Goal: Transaction & Acquisition: Purchase product/service

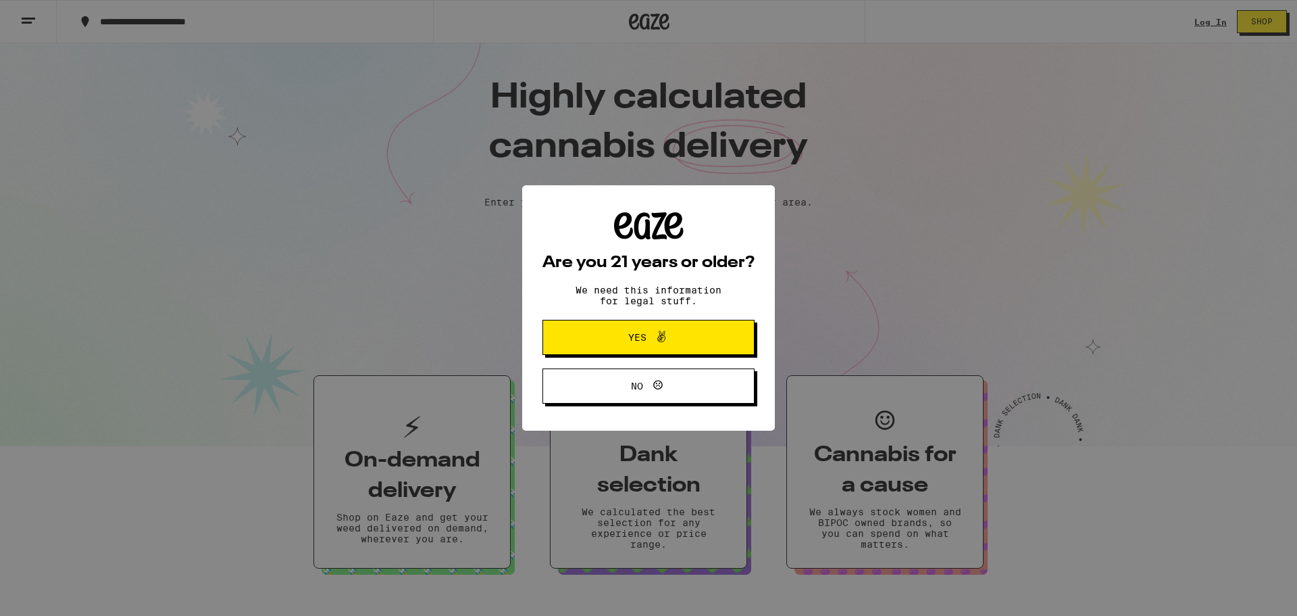
click at [628, 338] on span "Yes" at bounding box center [637, 336] width 18 height 9
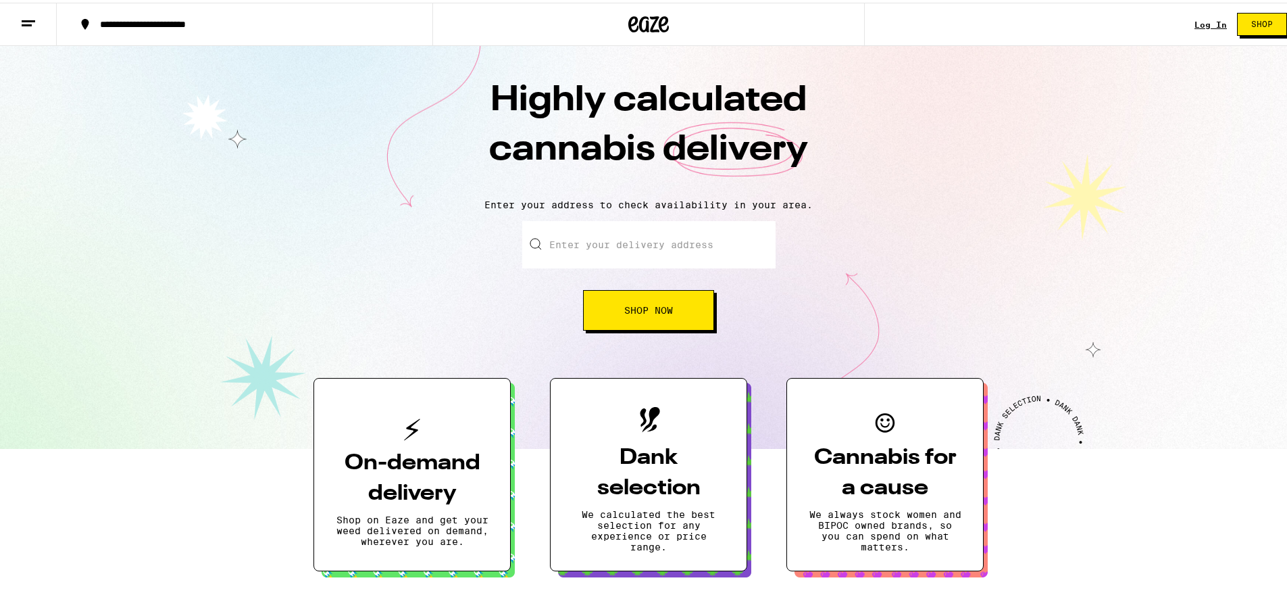
click at [666, 268] on div "Enter your delivery address Shop Now" at bounding box center [648, 272] width 253 height 109
click at [674, 258] on input "Enter your delivery address" at bounding box center [648, 241] width 253 height 47
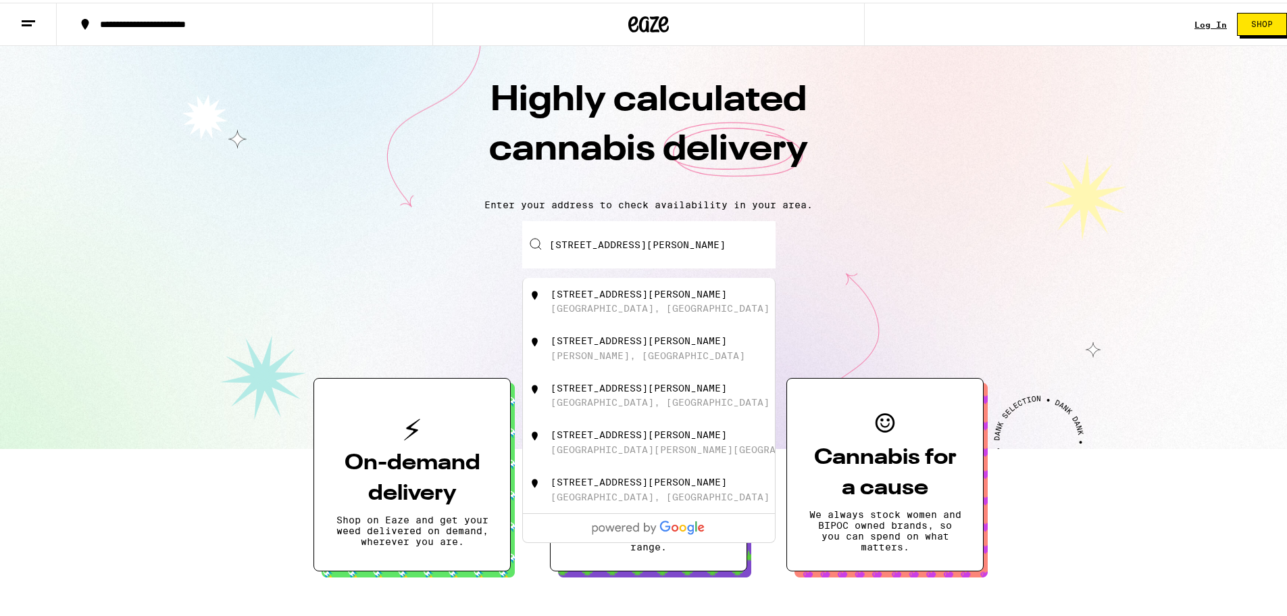
click at [643, 310] on div "[STREET_ADDRESS][PERSON_NAME]" at bounding box center [671, 299] width 241 height 26
type input "[STREET_ADDRESS][PERSON_NAME]"
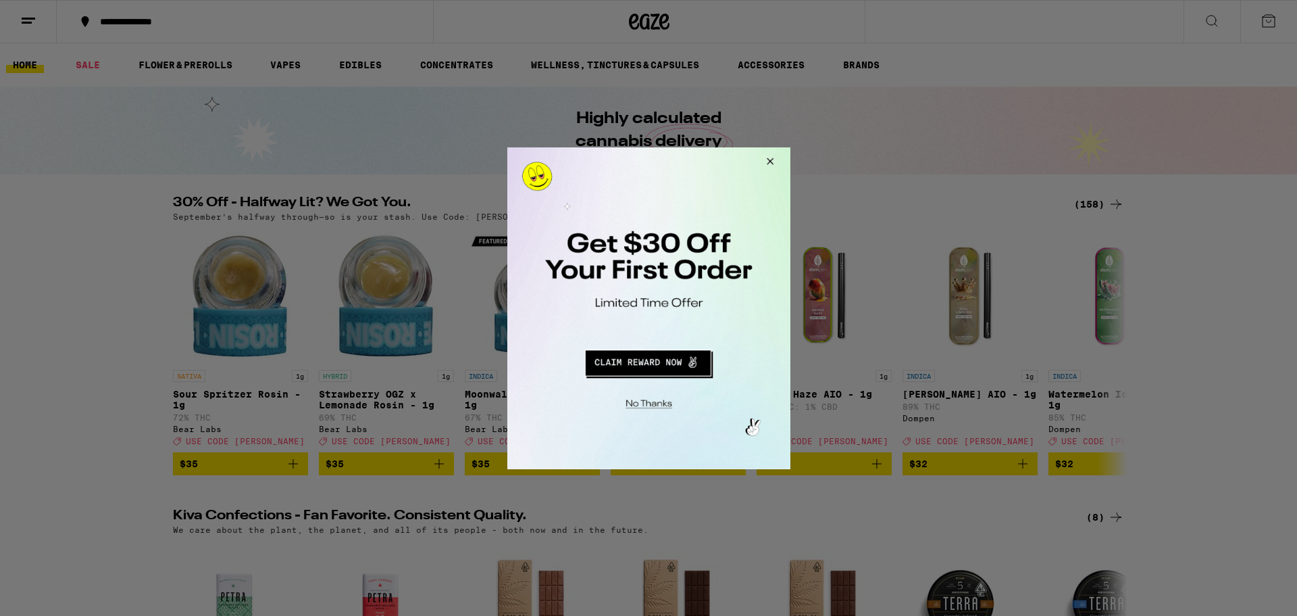
click at [657, 362] on button "Redirect to URL" at bounding box center [647, 360] width 235 height 32
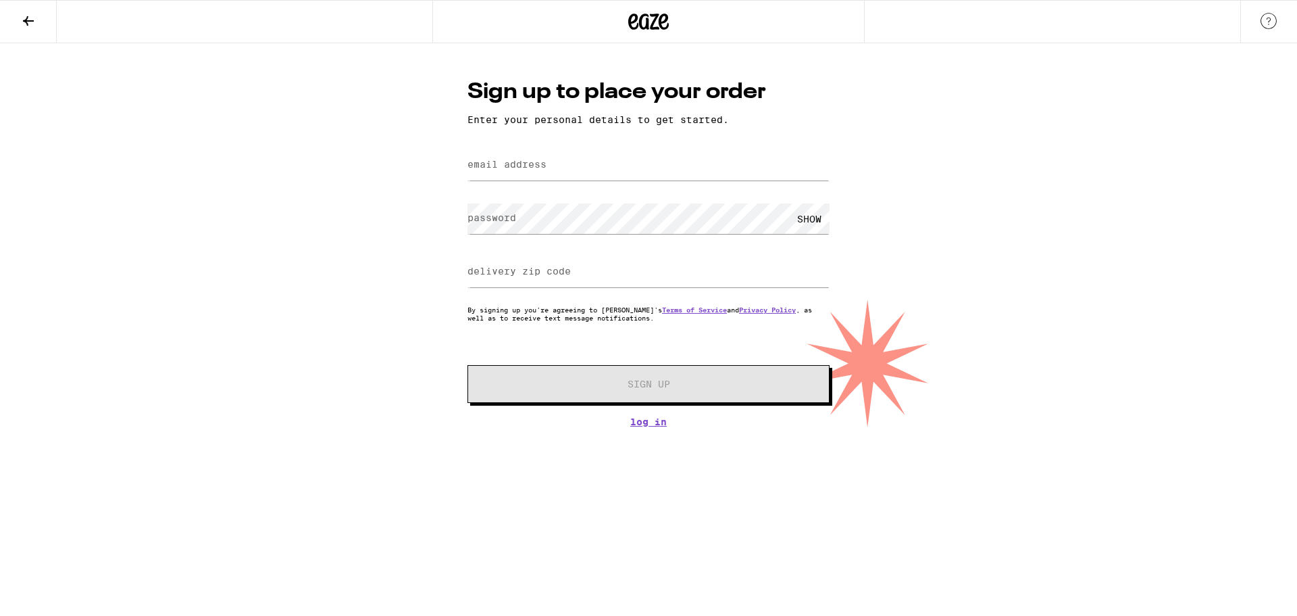
drag, startPoint x: 0, startPoint y: 0, endPoint x: 541, endPoint y: 168, distance: 566.0
click at [541, 168] on label "email address" at bounding box center [507, 164] width 79 height 11
type input "ljwaters15@gmail.com"
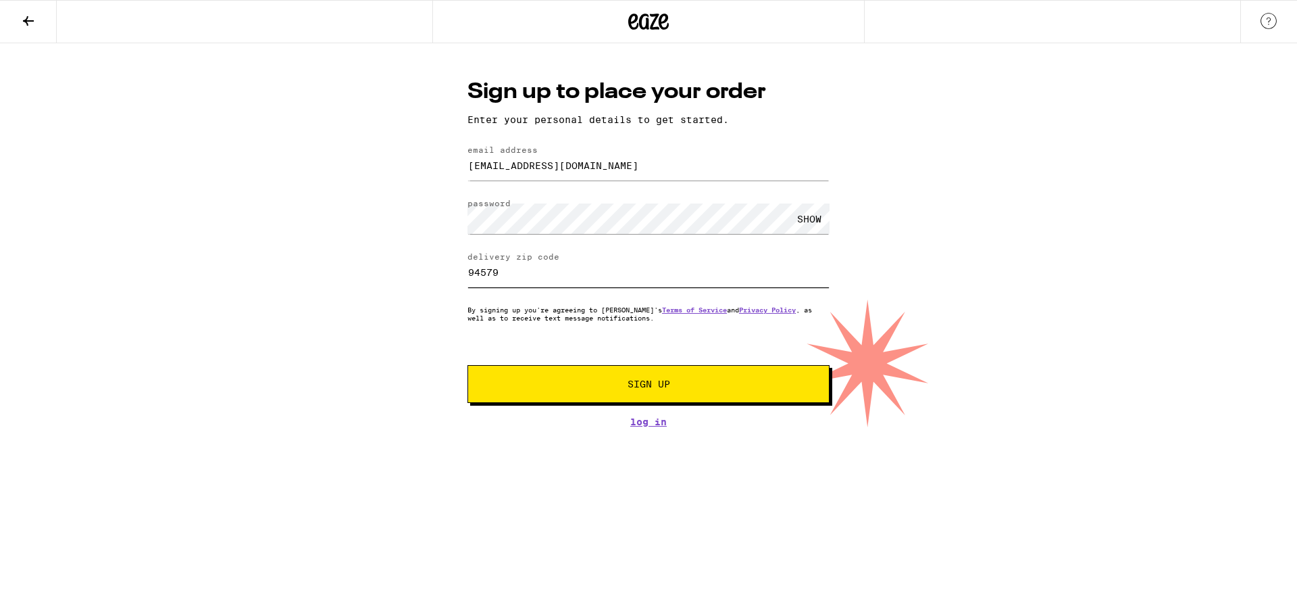
type input "94579"
click at [468, 365] on button "Sign Up" at bounding box center [649, 384] width 362 height 38
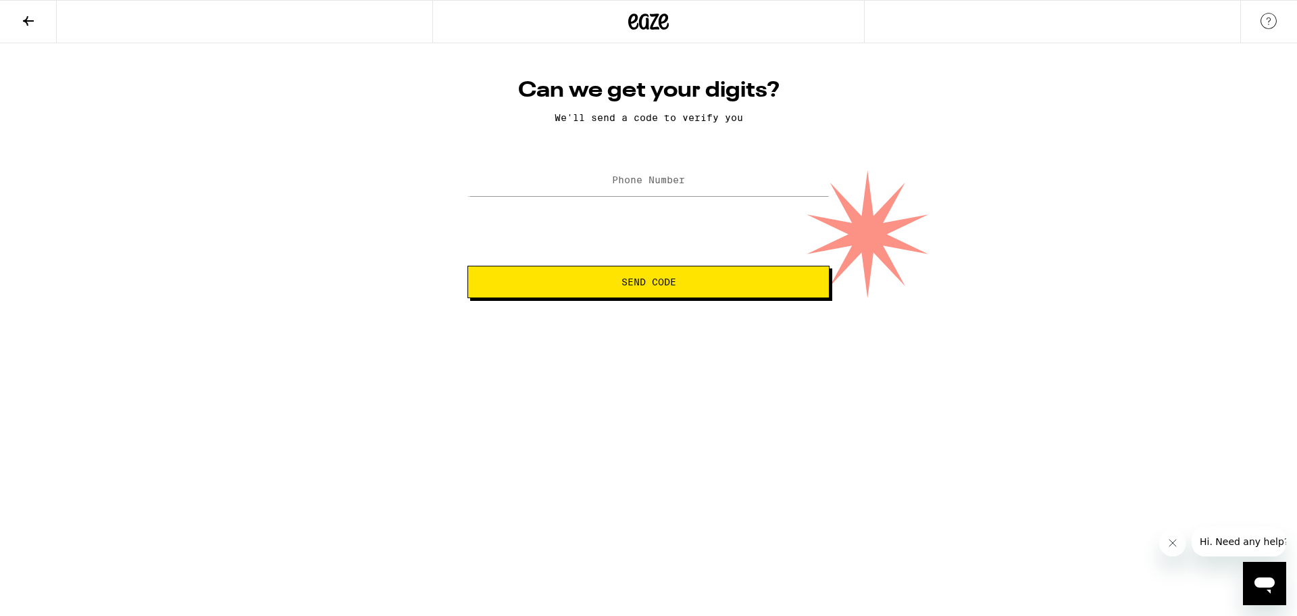
click at [670, 201] on div at bounding box center [649, 181] width 362 height 40
click at [684, 189] on input "Phone Number" at bounding box center [649, 181] width 362 height 30
type input "(951) 445-6240"
click at [665, 290] on button "Send Code" at bounding box center [649, 282] width 362 height 32
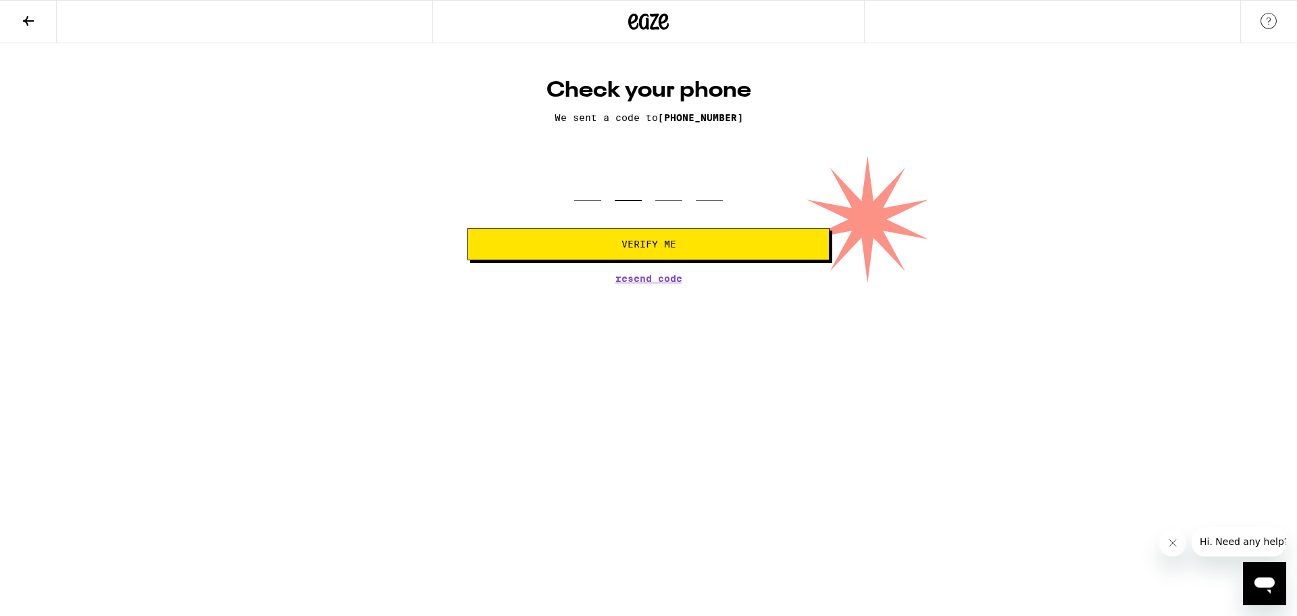
click at [626, 192] on input "tel" at bounding box center [628, 181] width 27 height 40
click at [603, 191] on div at bounding box center [648, 181] width 149 height 40
click at [595, 186] on input "tel" at bounding box center [587, 181] width 27 height 40
type input "5"
type input "1"
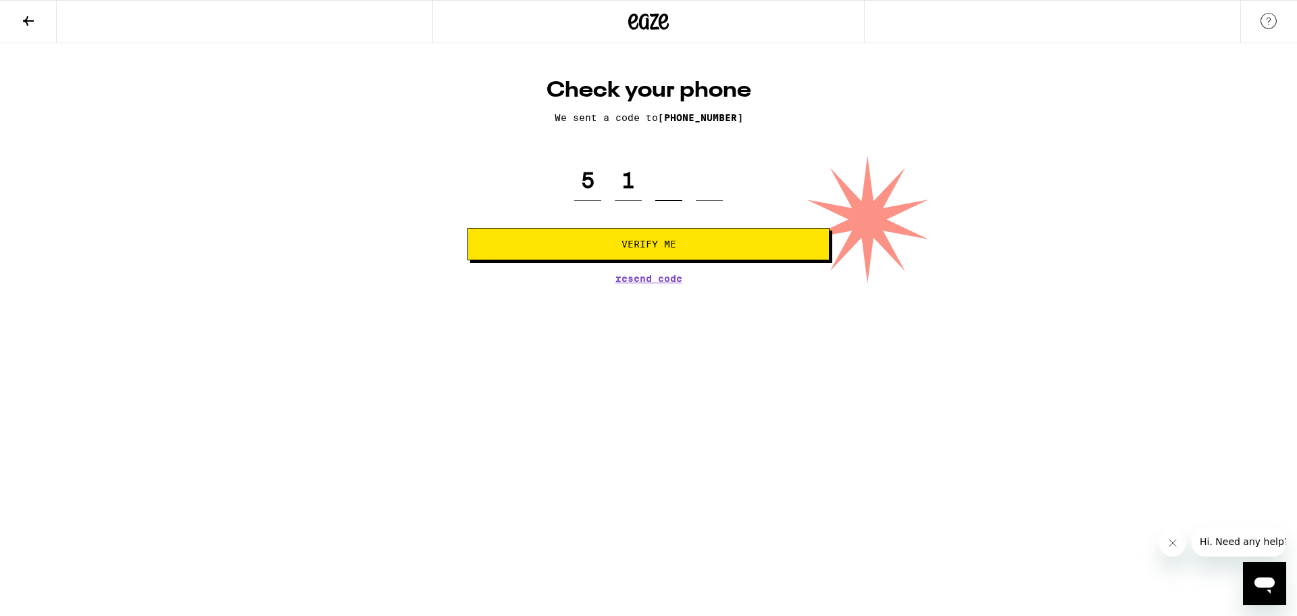
type input "2"
type input "6"
click at [468, 228] on button "Verify Me" at bounding box center [649, 244] width 362 height 32
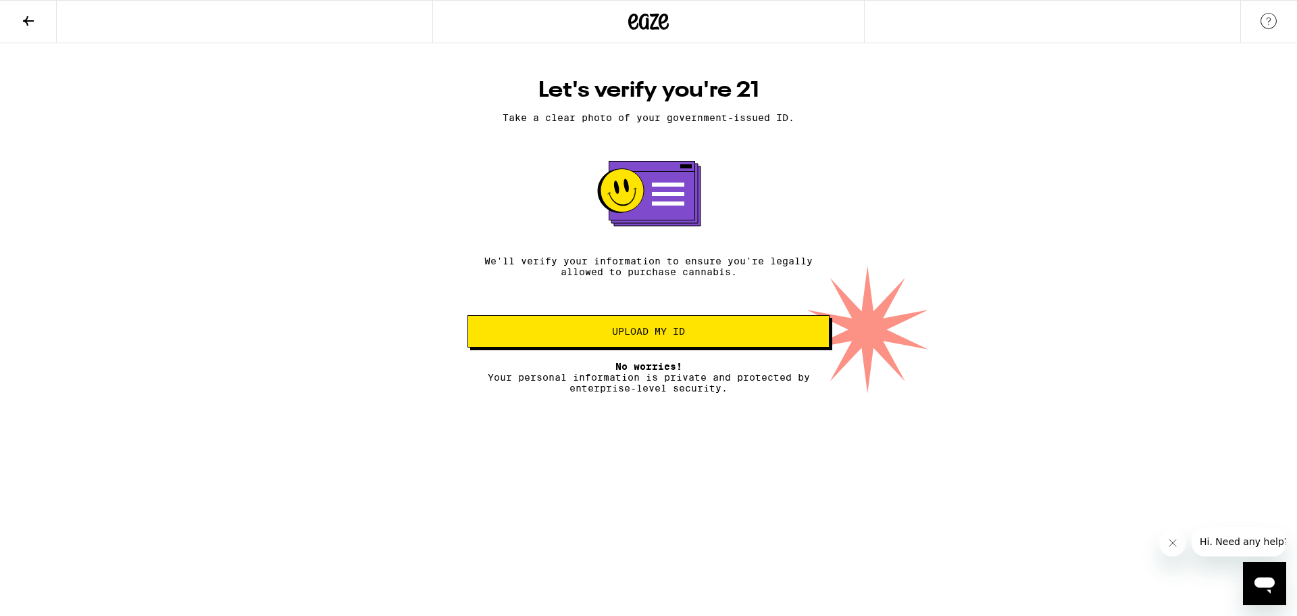
click at [706, 336] on span "Upload my ID" at bounding box center [648, 330] width 339 height 9
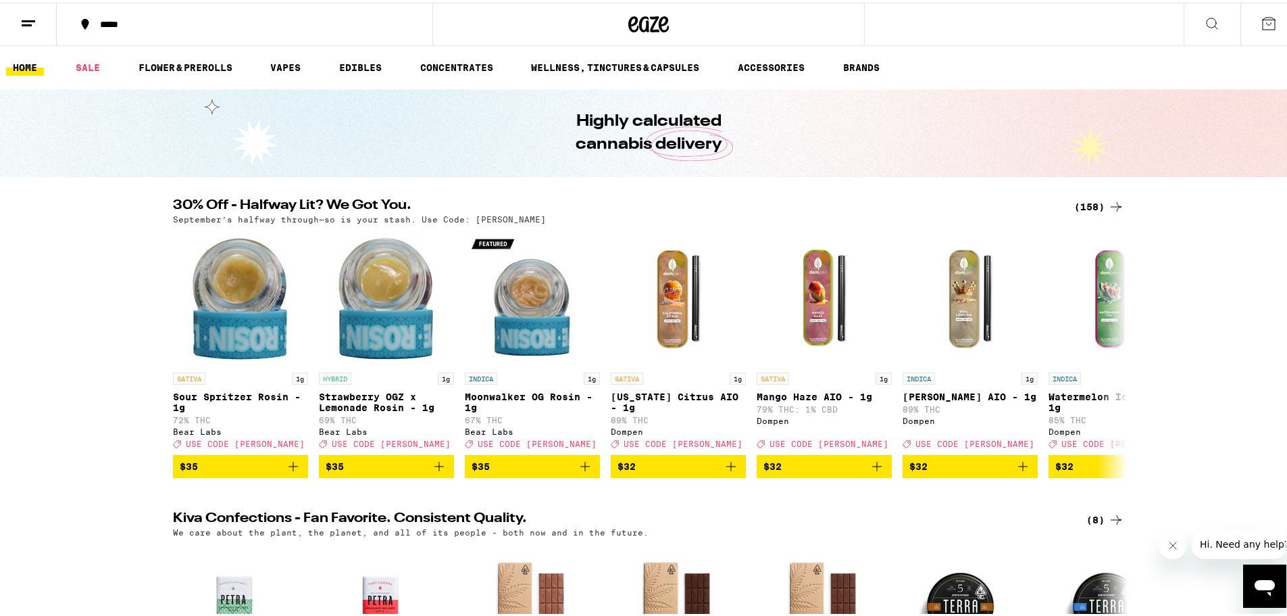
click at [28, 16] on icon at bounding box center [28, 21] width 16 height 16
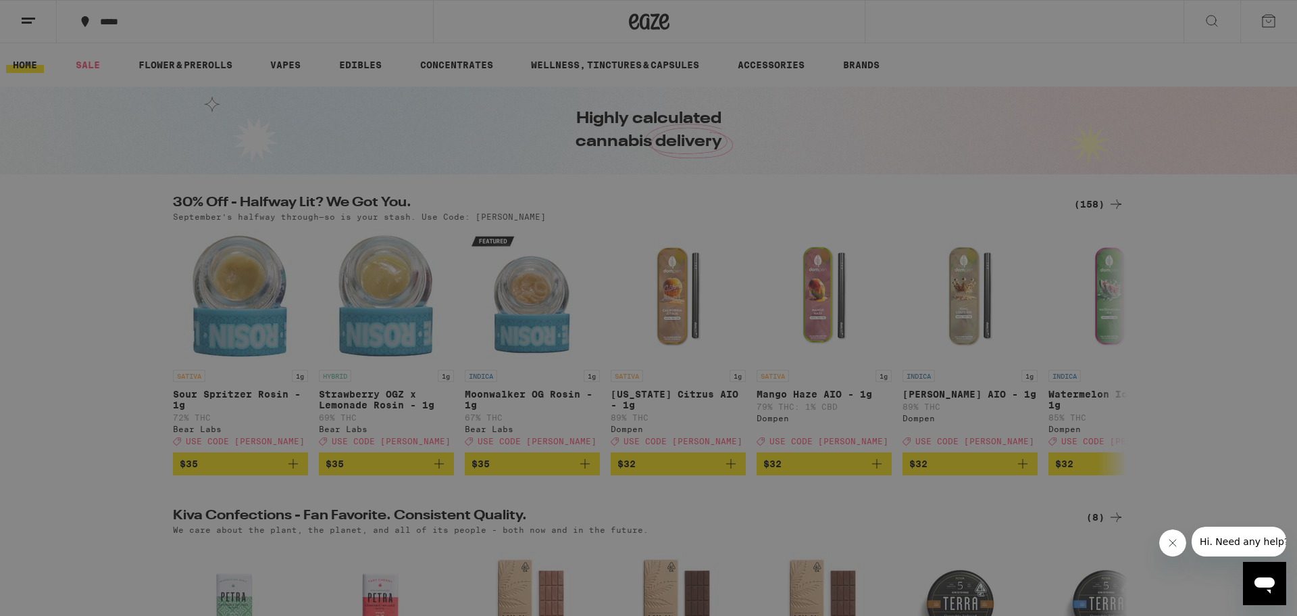
click at [98, 477] on link "Account" at bounding box center [187, 473] width 237 height 16
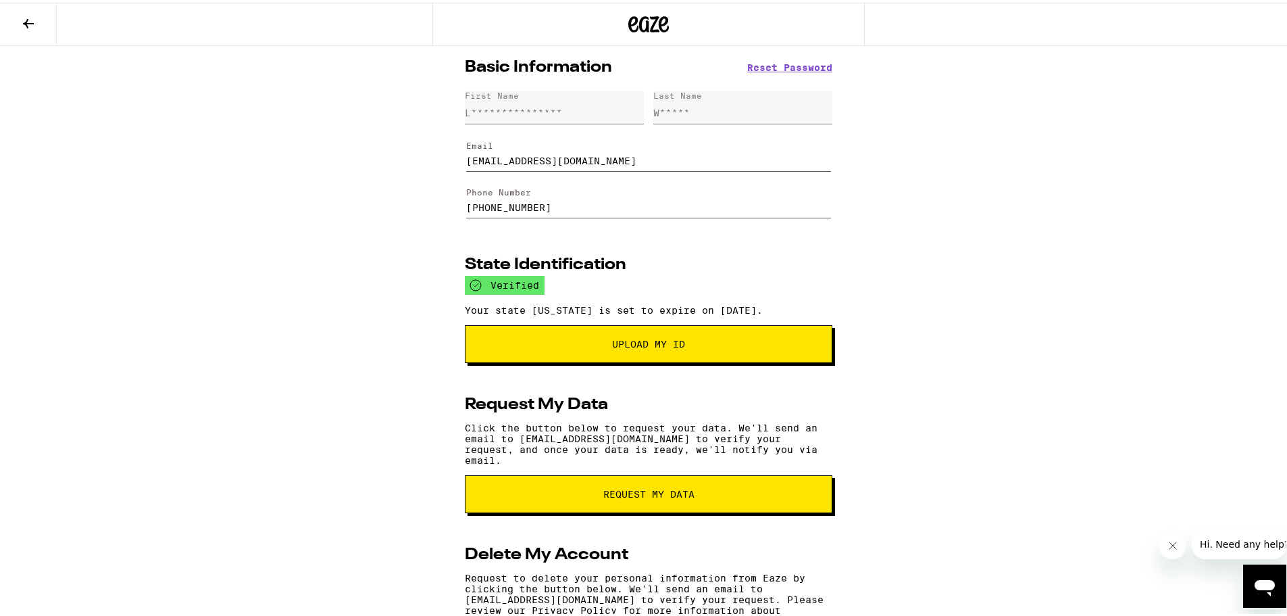
click at [21, 18] on icon at bounding box center [28, 21] width 16 height 16
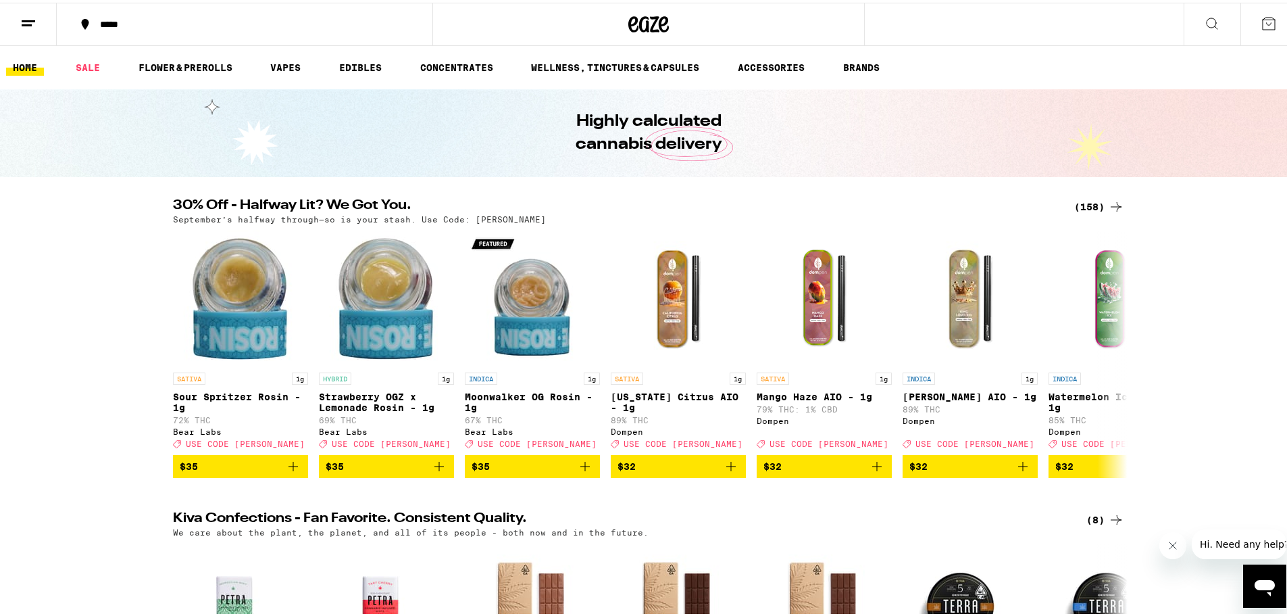
click at [35, 22] on icon at bounding box center [28, 21] width 16 height 16
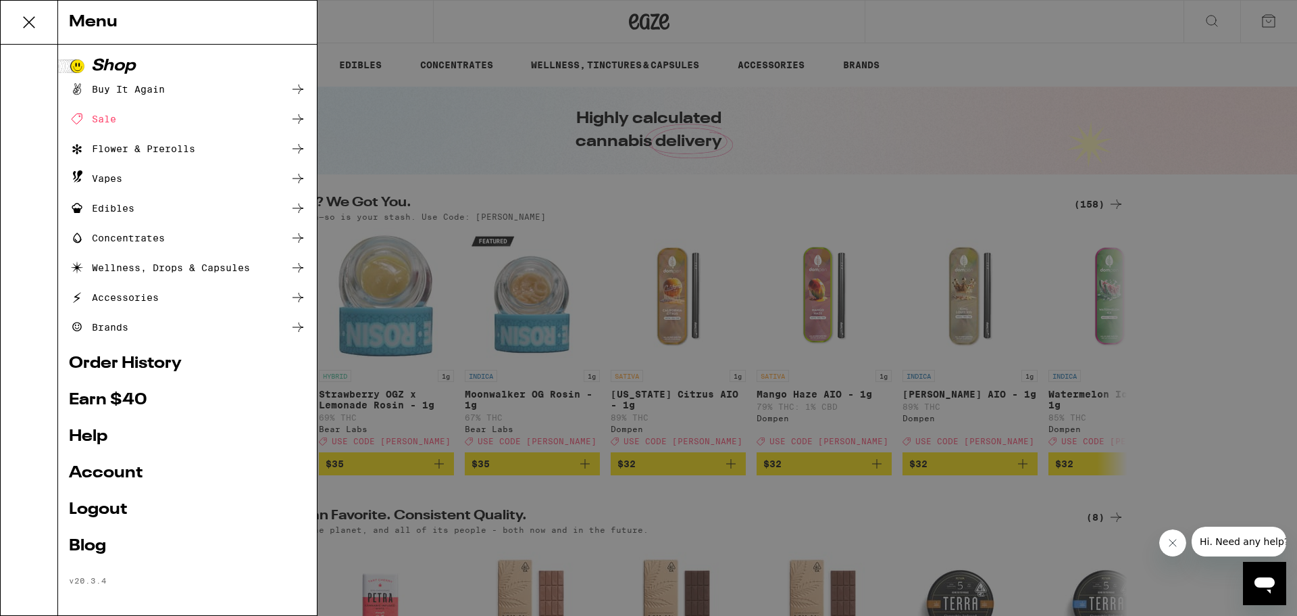
drag, startPoint x: 885, startPoint y: 154, endPoint x: 889, endPoint y: 146, distance: 9.1
click at [884, 145] on div "Menu Shop Buy It Again Sale Flower & Prerolls Vapes Edibles Concentrates Wellne…" at bounding box center [648, 308] width 1297 height 616
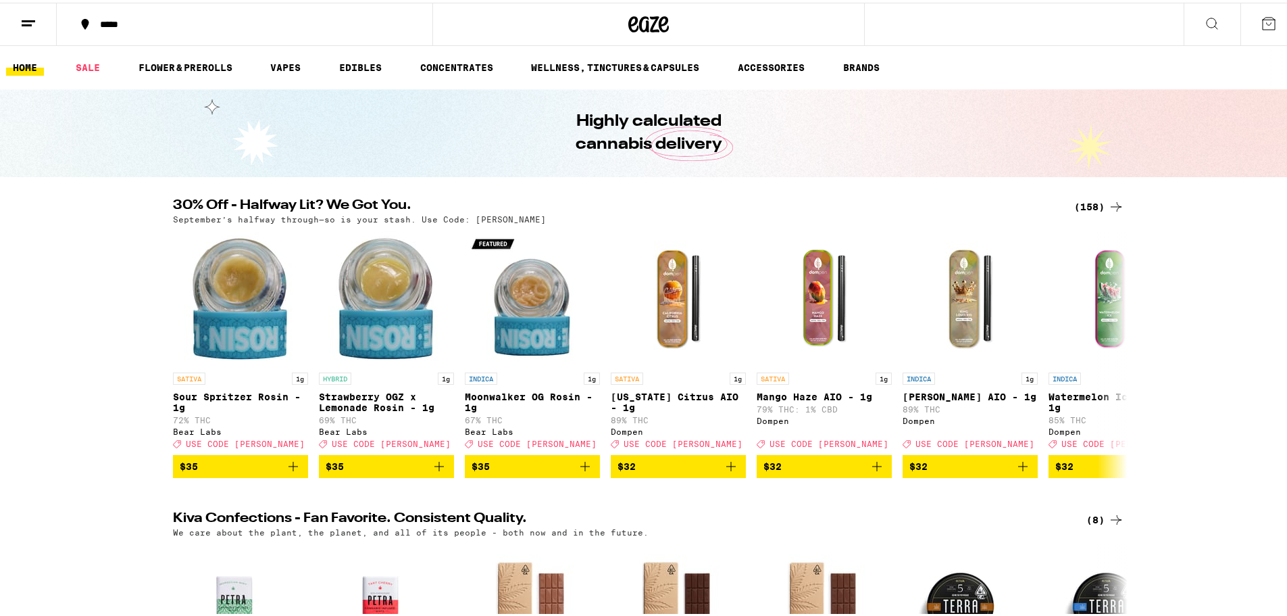
click at [1207, 21] on icon at bounding box center [1212, 21] width 11 height 11
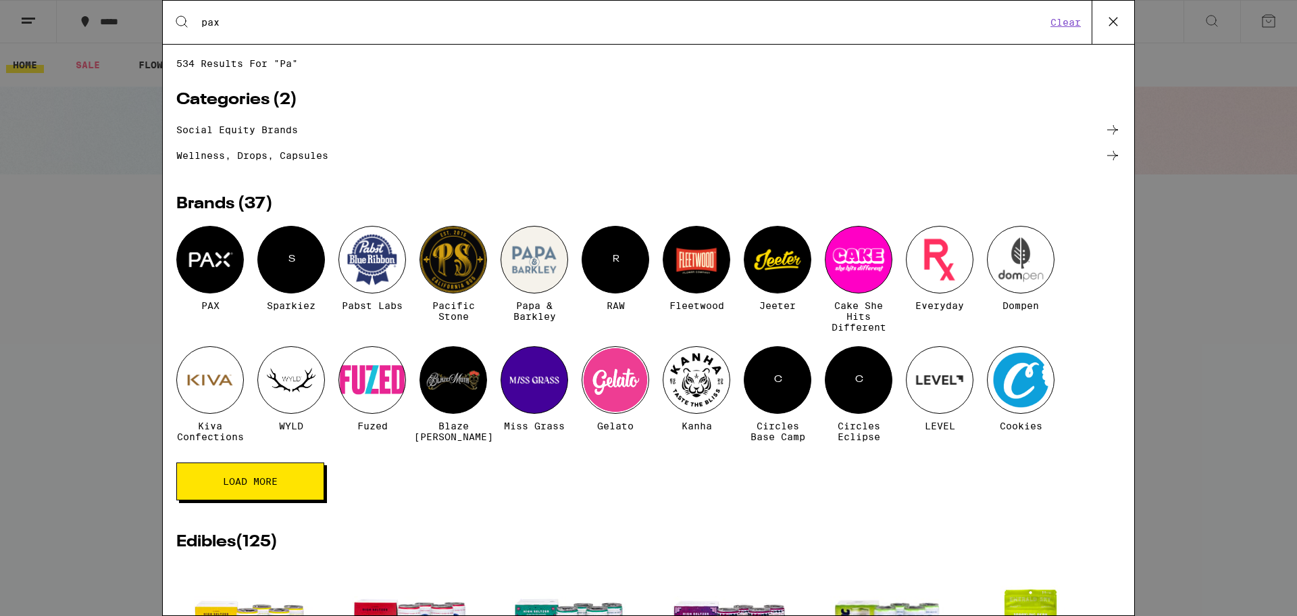
type input "pax"
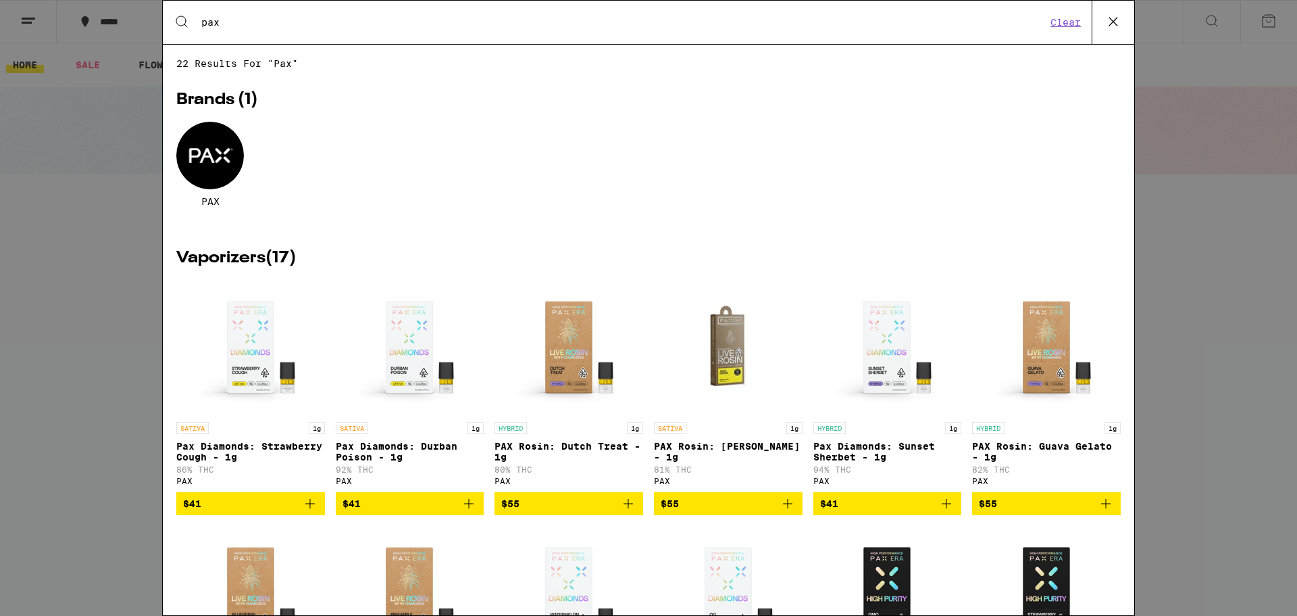
click at [218, 179] on div at bounding box center [210, 156] width 68 height 68
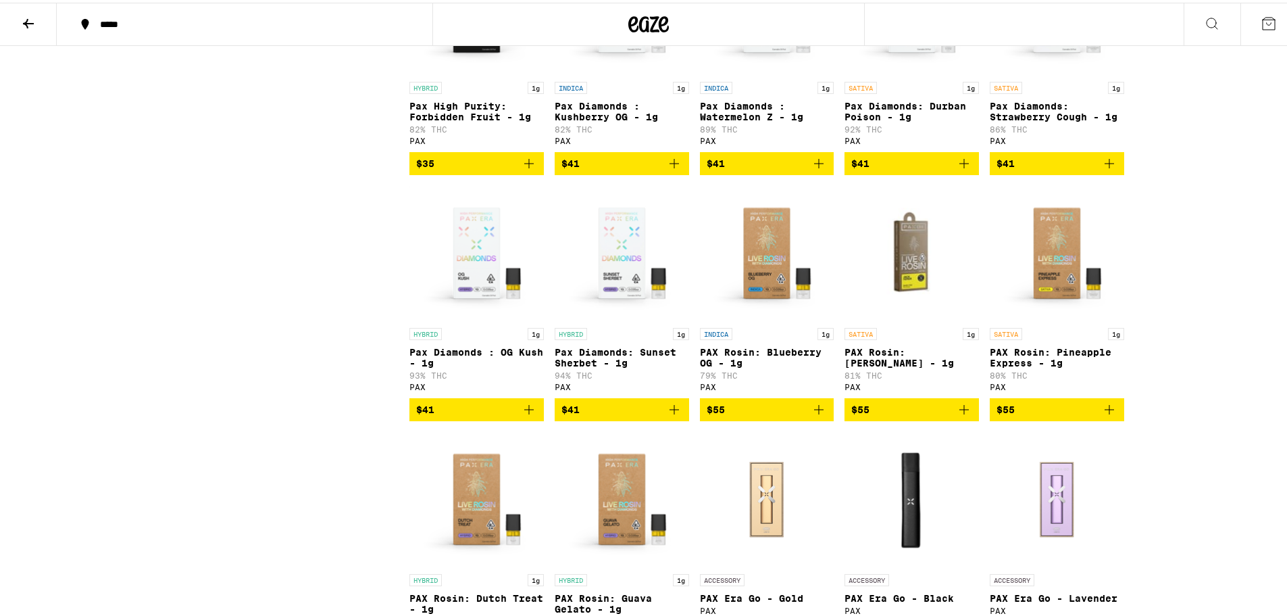
scroll to position [743, 0]
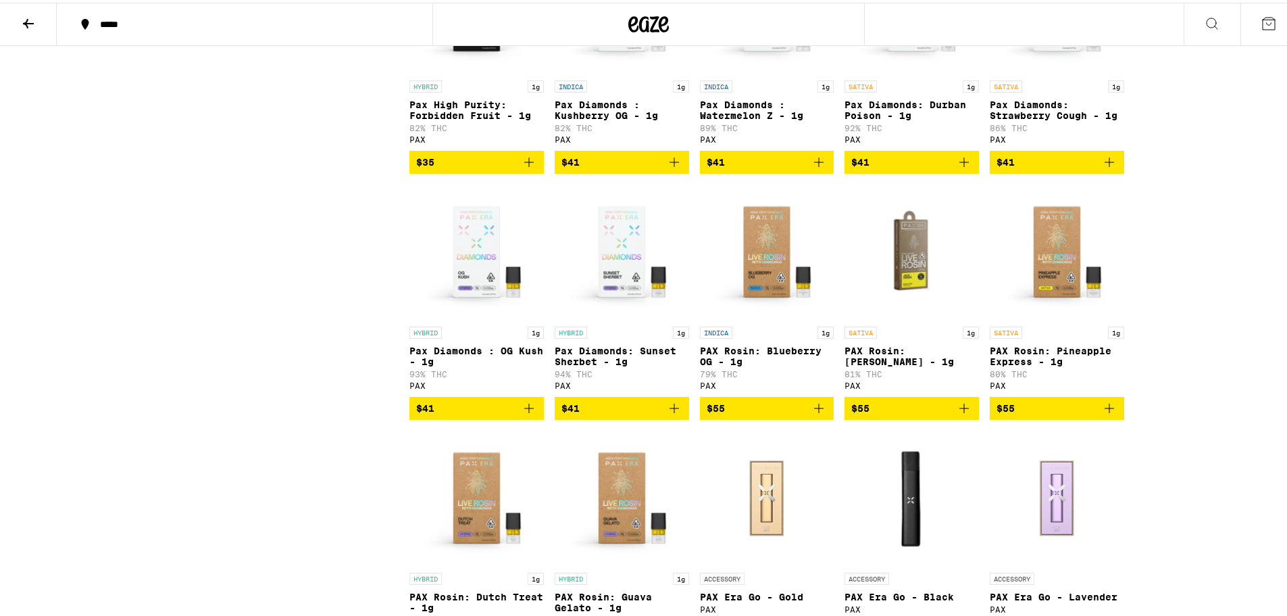
click at [618, 414] on span "$41" at bounding box center [622, 405] width 121 height 16
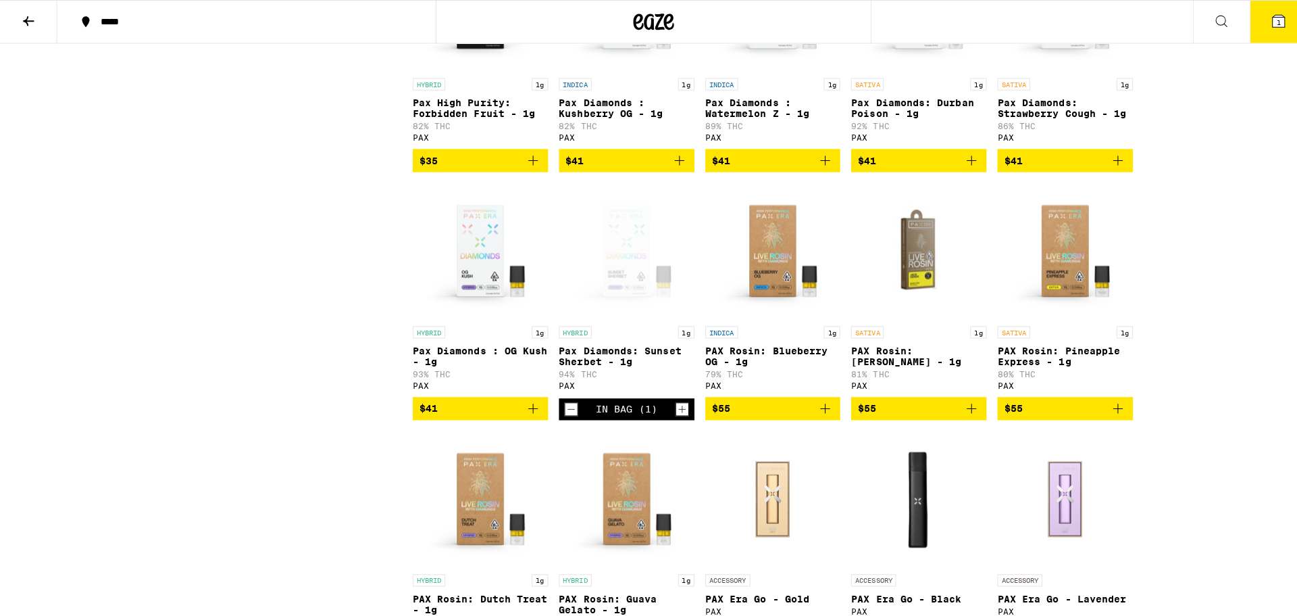
scroll to position [787, 0]
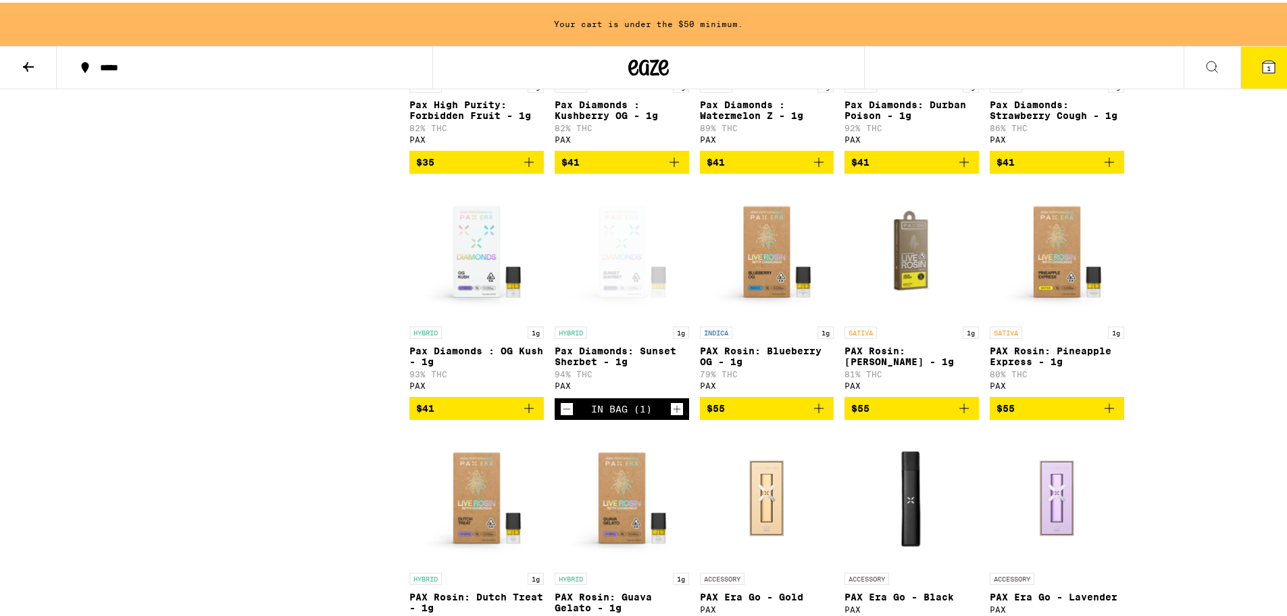
click at [1260, 60] on button "1" at bounding box center [1269, 65] width 57 height 42
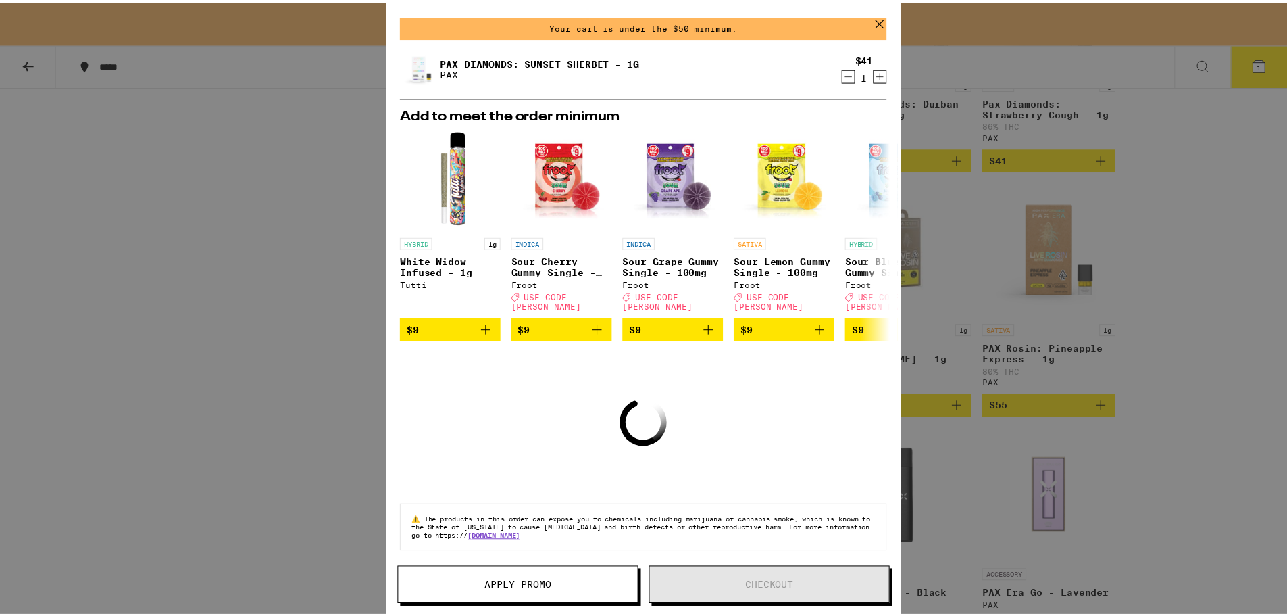
scroll to position [44, 0]
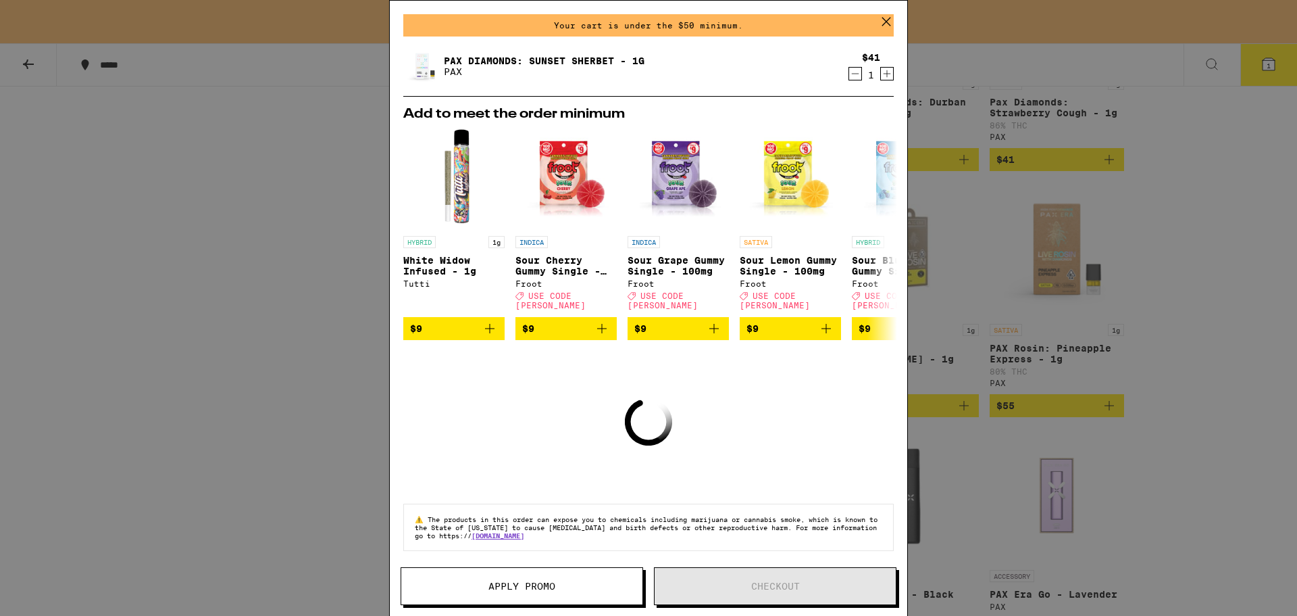
click at [522, 587] on span "Apply Promo" at bounding box center [522, 585] width 67 height 9
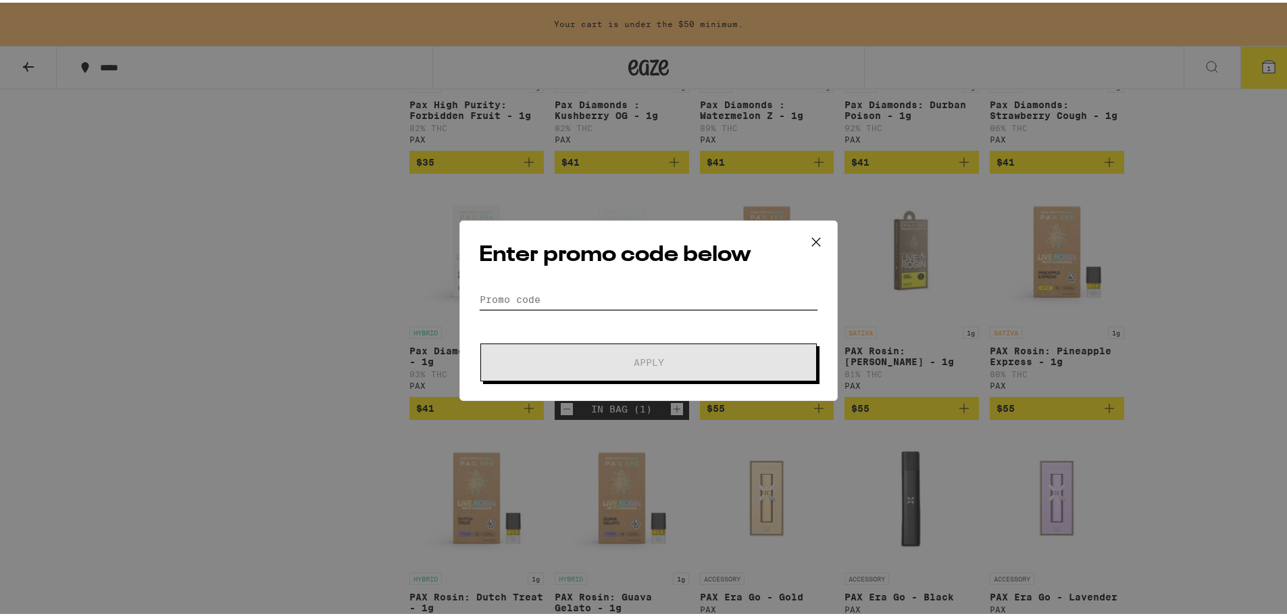
click at [561, 305] on input "Promo Code" at bounding box center [648, 297] width 339 height 20
paste input "WKND"
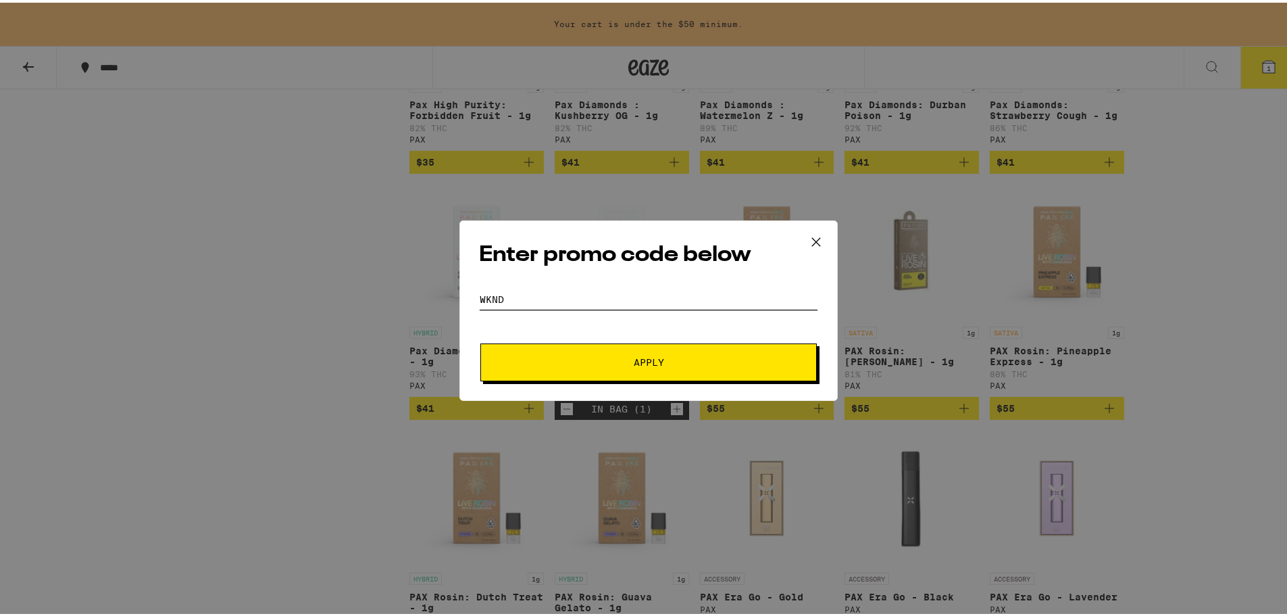
type input "WKND"
click at [653, 360] on span "Apply" at bounding box center [649, 359] width 30 height 9
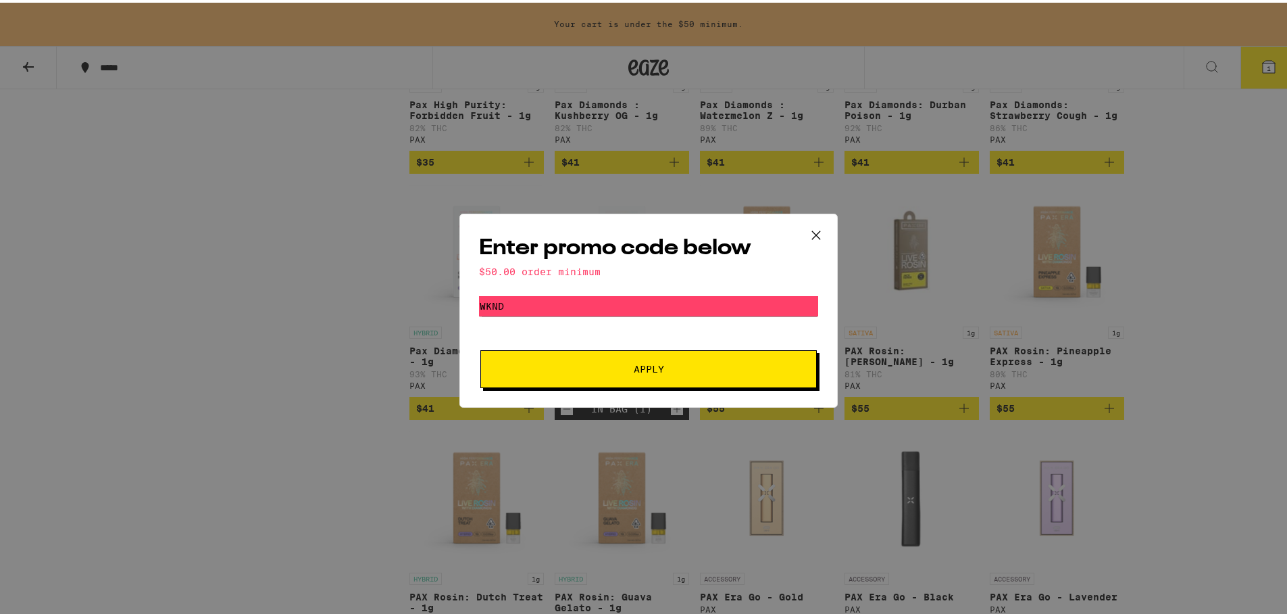
click at [813, 230] on icon at bounding box center [816, 232] width 8 height 8
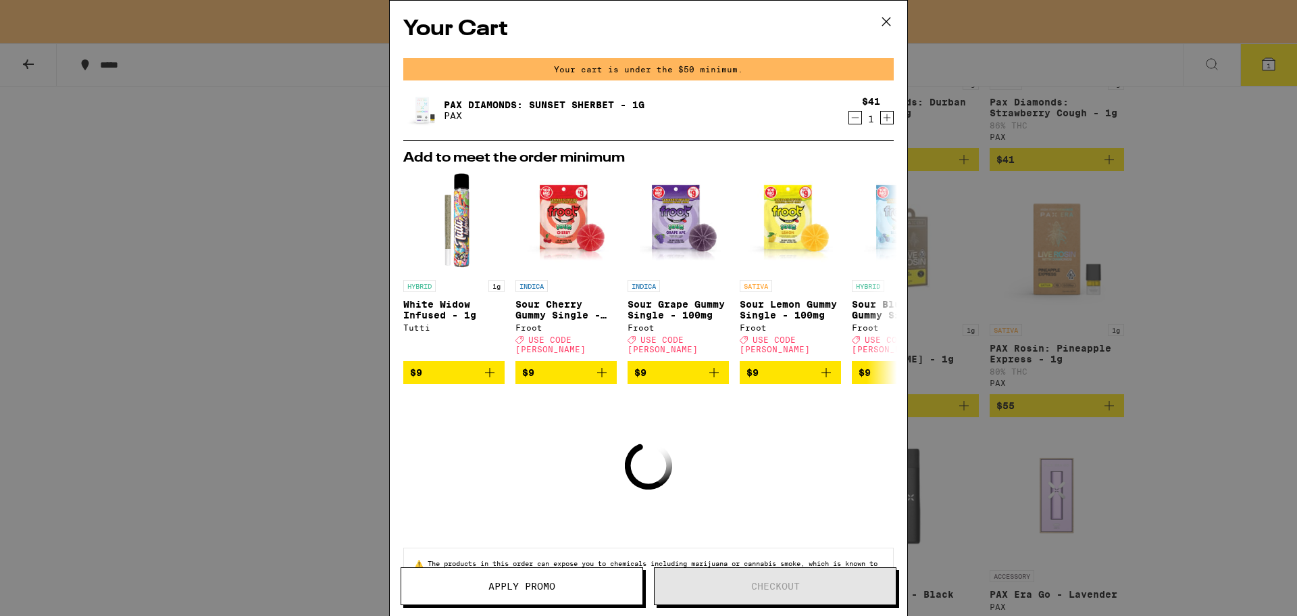
click at [885, 20] on icon at bounding box center [886, 22] width 8 height 8
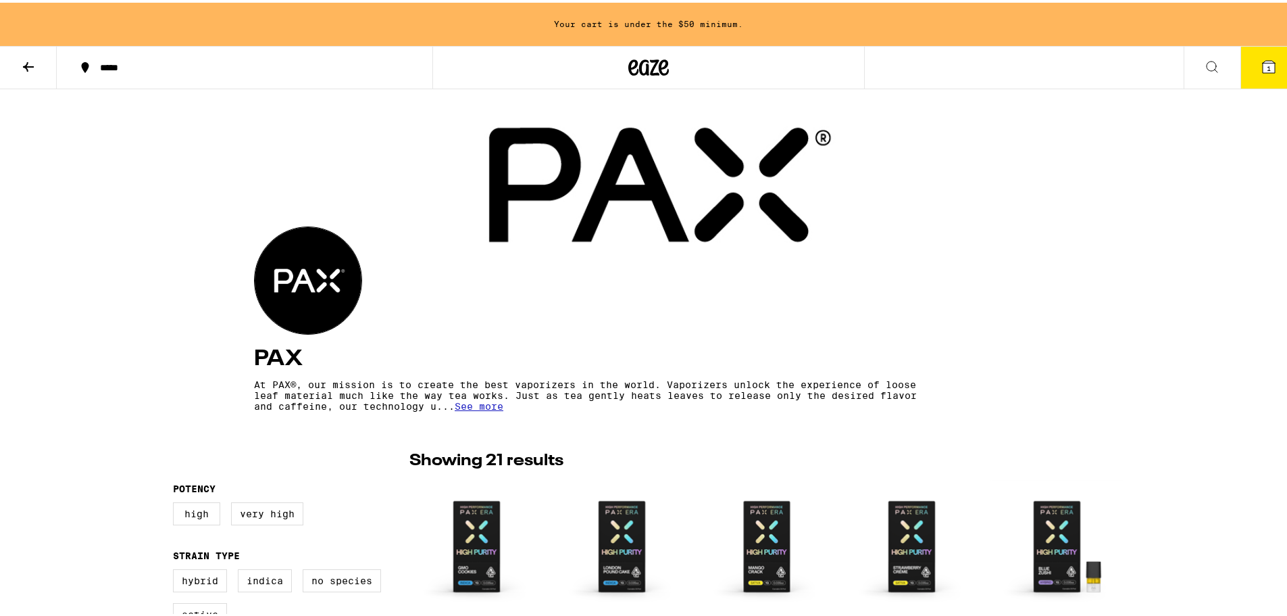
click at [660, 57] on icon at bounding box center [648, 65] width 41 height 24
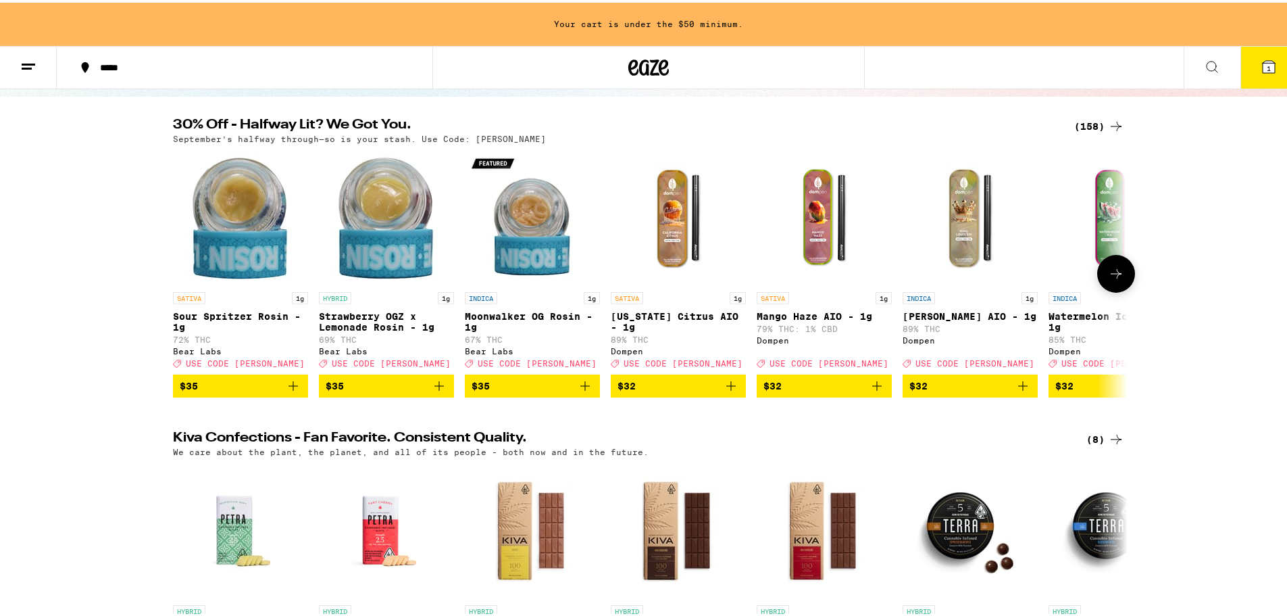
scroll to position [135, 0]
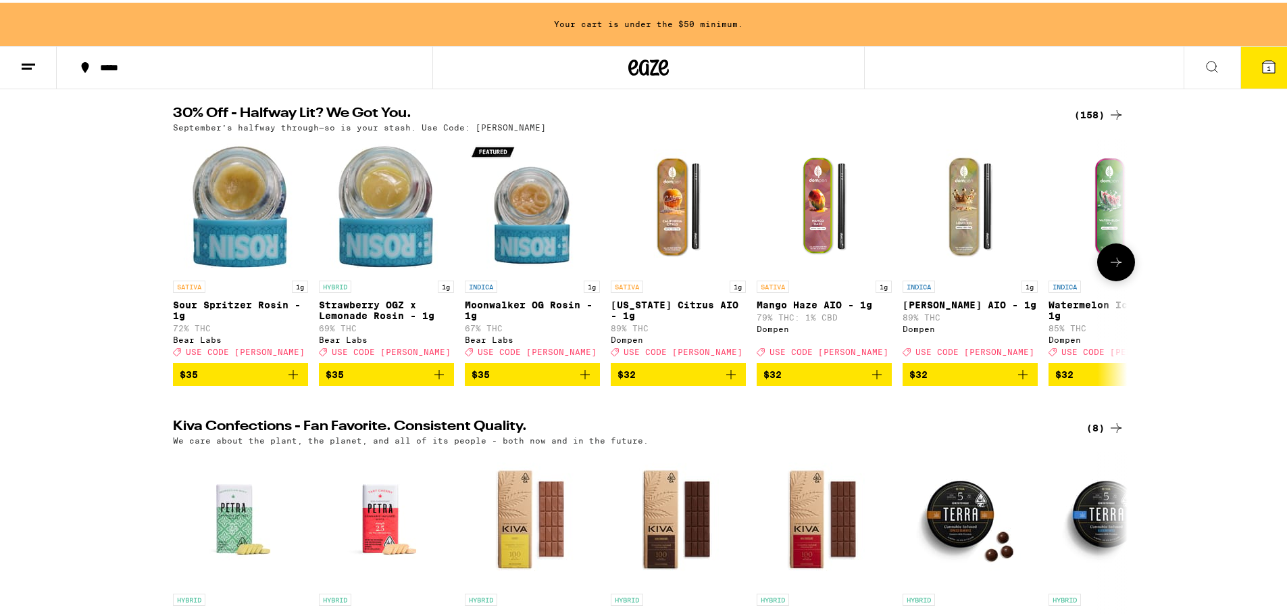
click at [1110, 253] on button at bounding box center [1116, 260] width 38 height 38
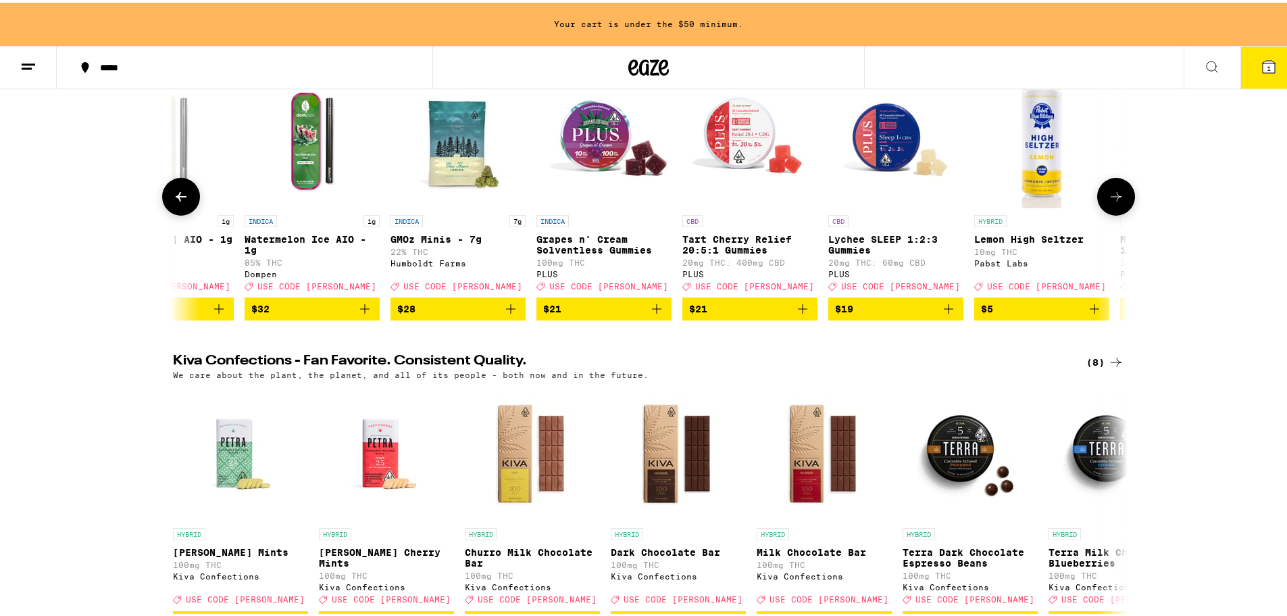
scroll to position [203, 0]
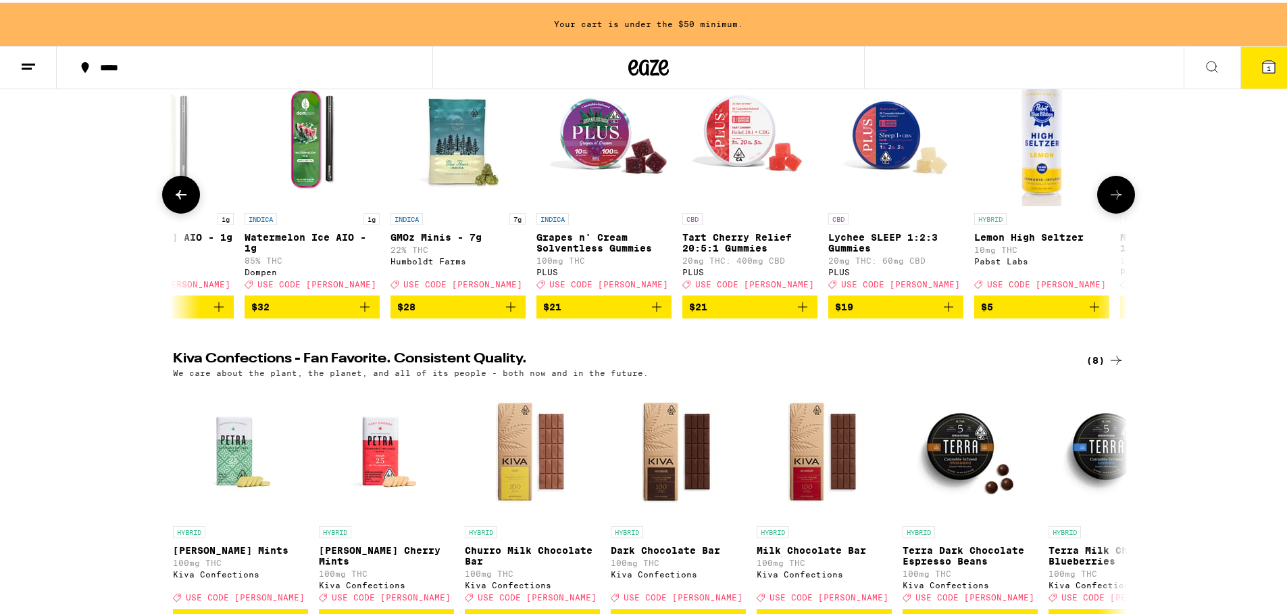
click at [1120, 188] on button at bounding box center [1116, 192] width 38 height 38
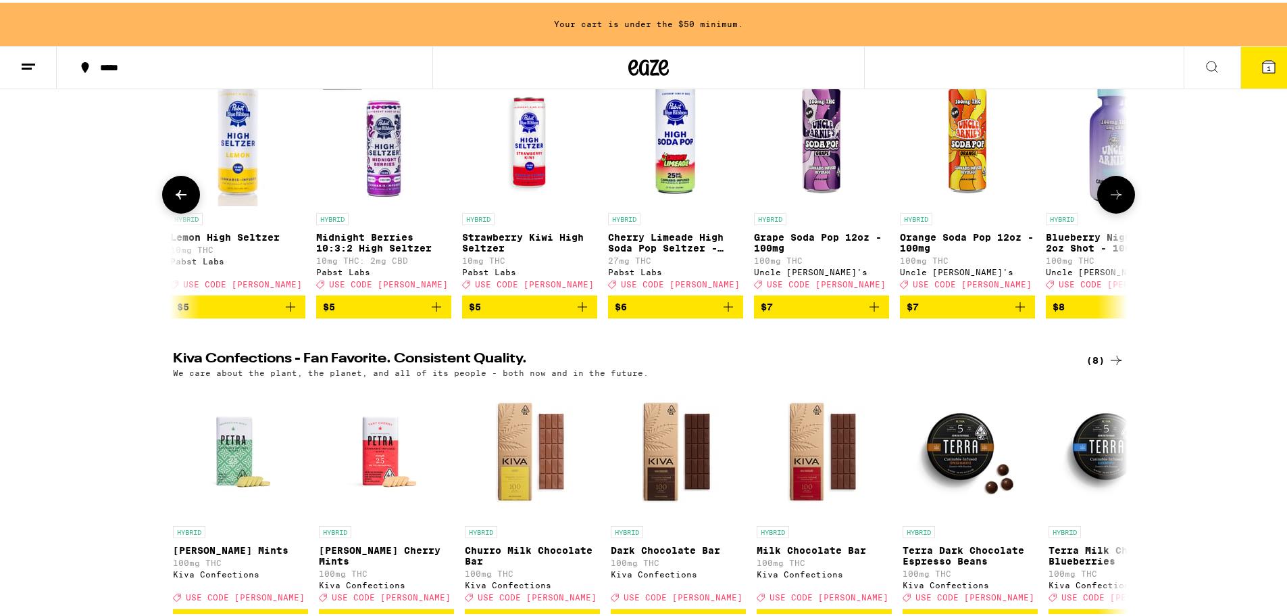
click at [178, 197] on icon at bounding box center [181, 191] width 11 height 9
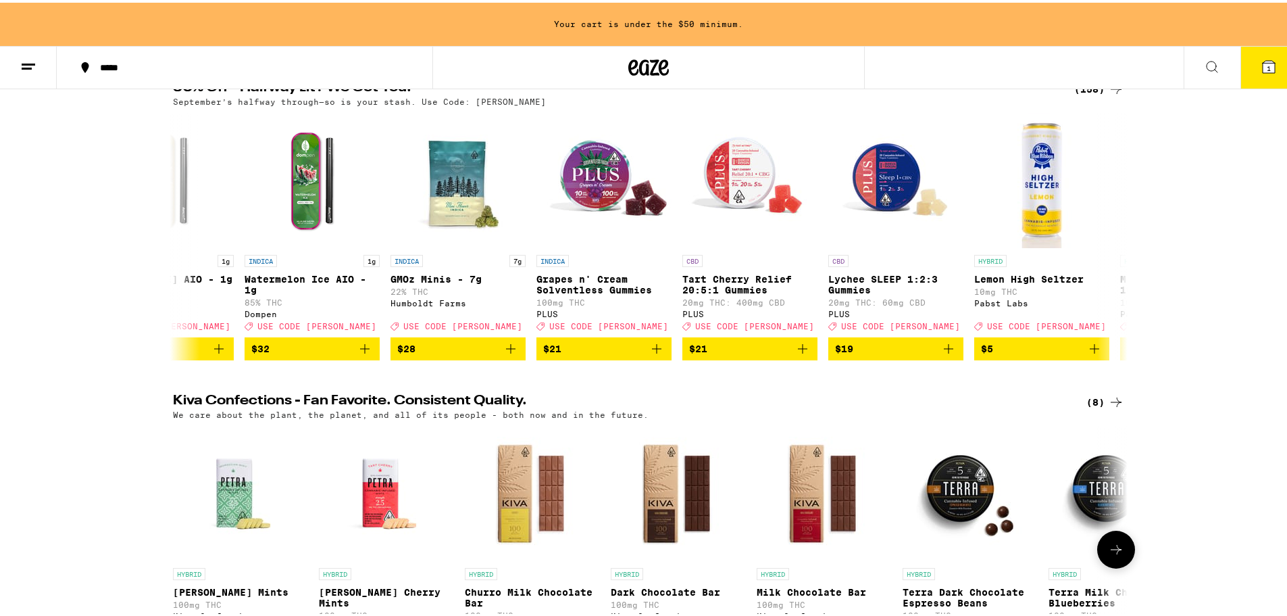
scroll to position [0, 0]
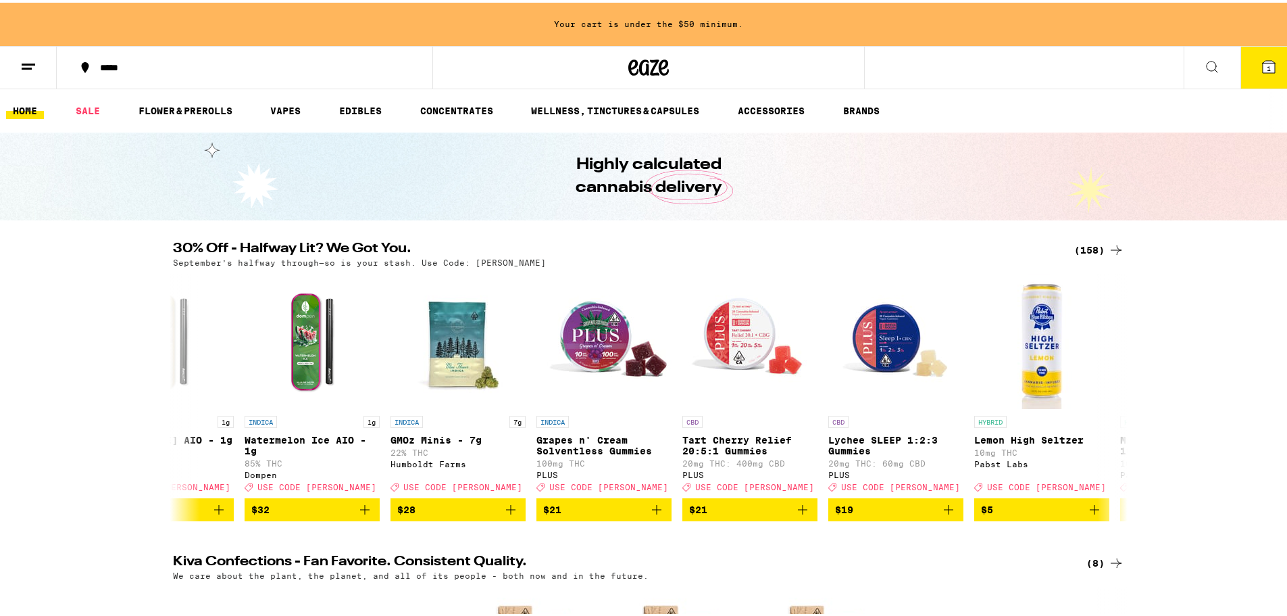
click at [1108, 247] on icon at bounding box center [1116, 247] width 16 height 16
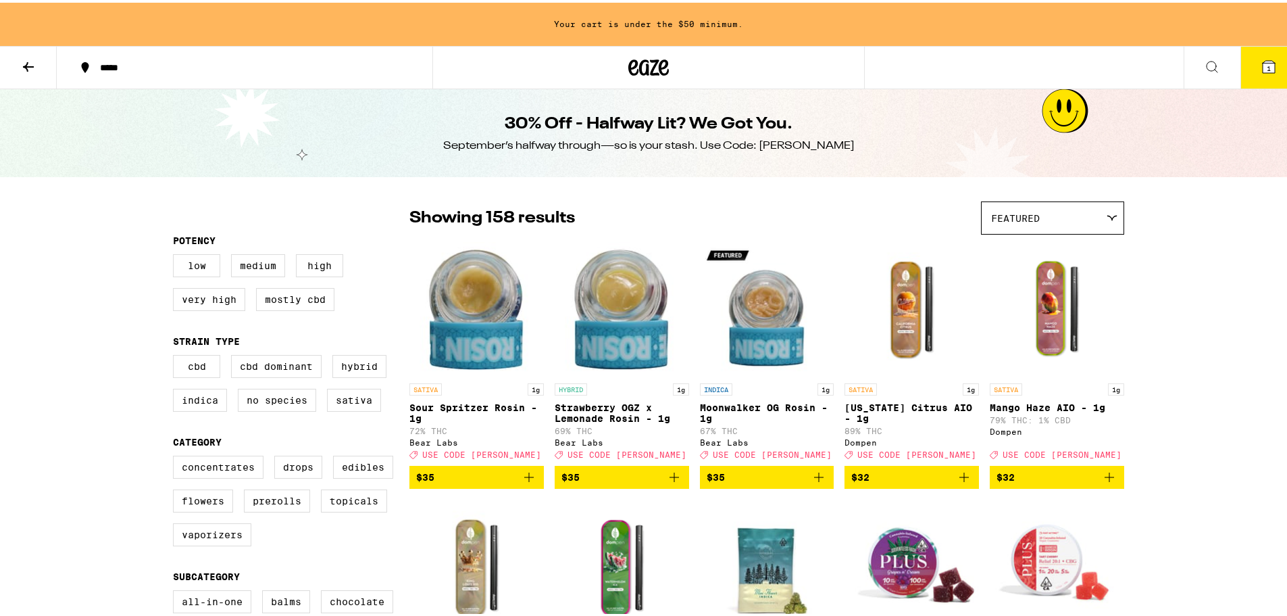
click at [1039, 224] on div "Featured" at bounding box center [1053, 215] width 142 height 32
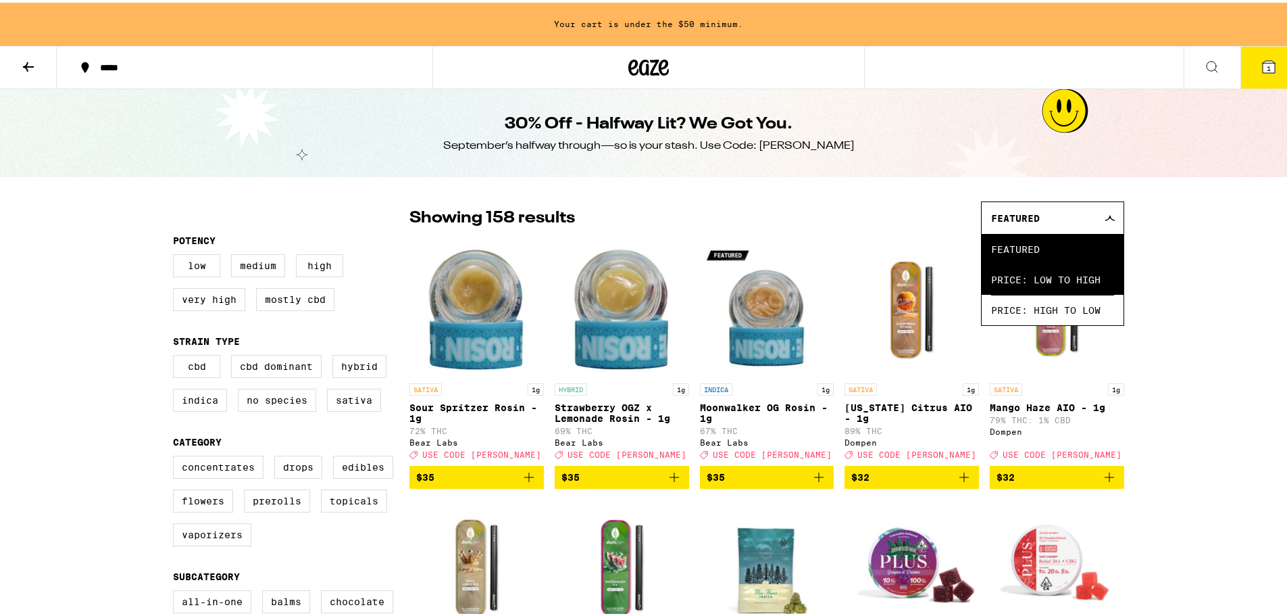
click at [1053, 281] on span "Price: Low to High" at bounding box center [1052, 277] width 123 height 30
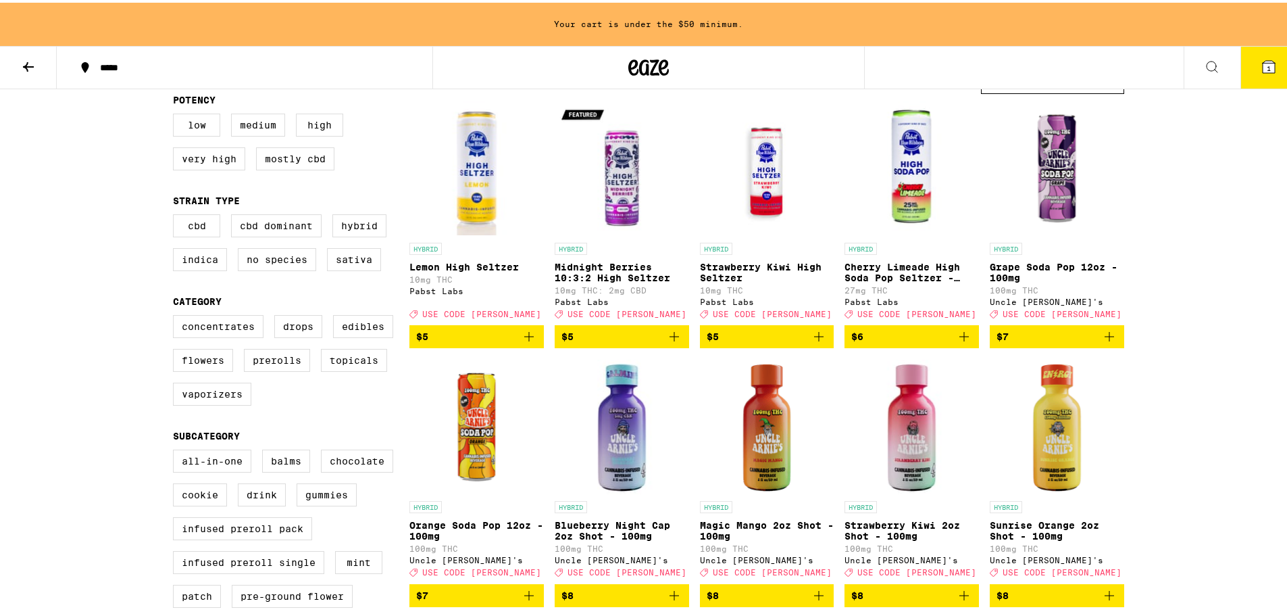
scroll to position [135, 0]
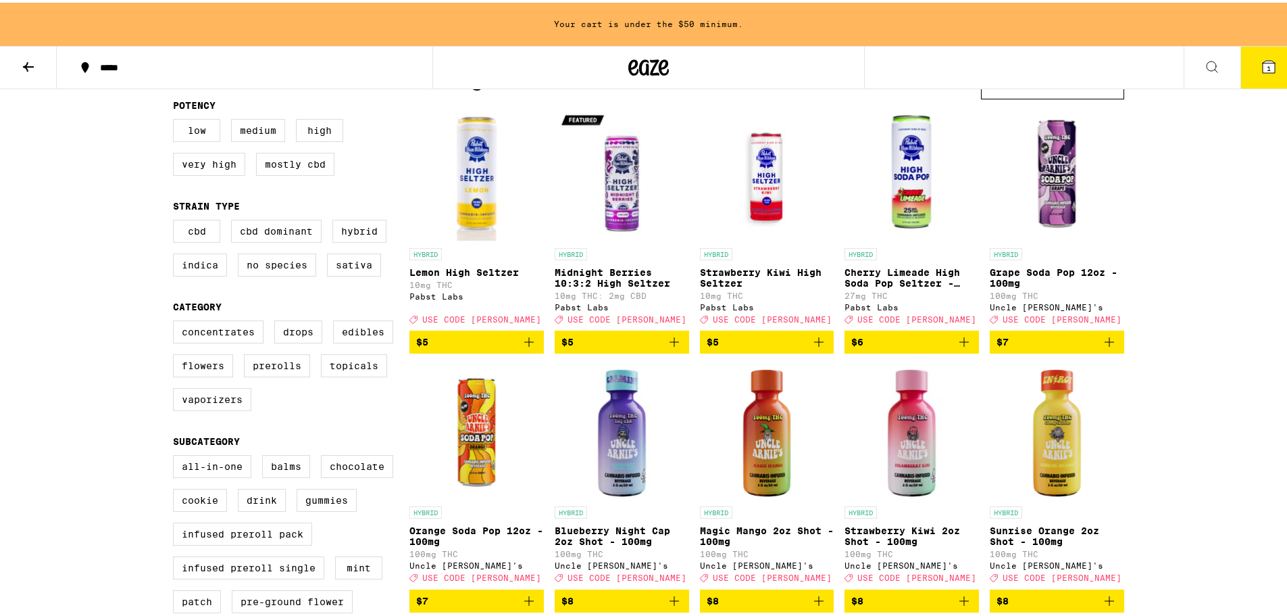
click at [783, 347] on span "$5" at bounding box center [767, 339] width 121 height 16
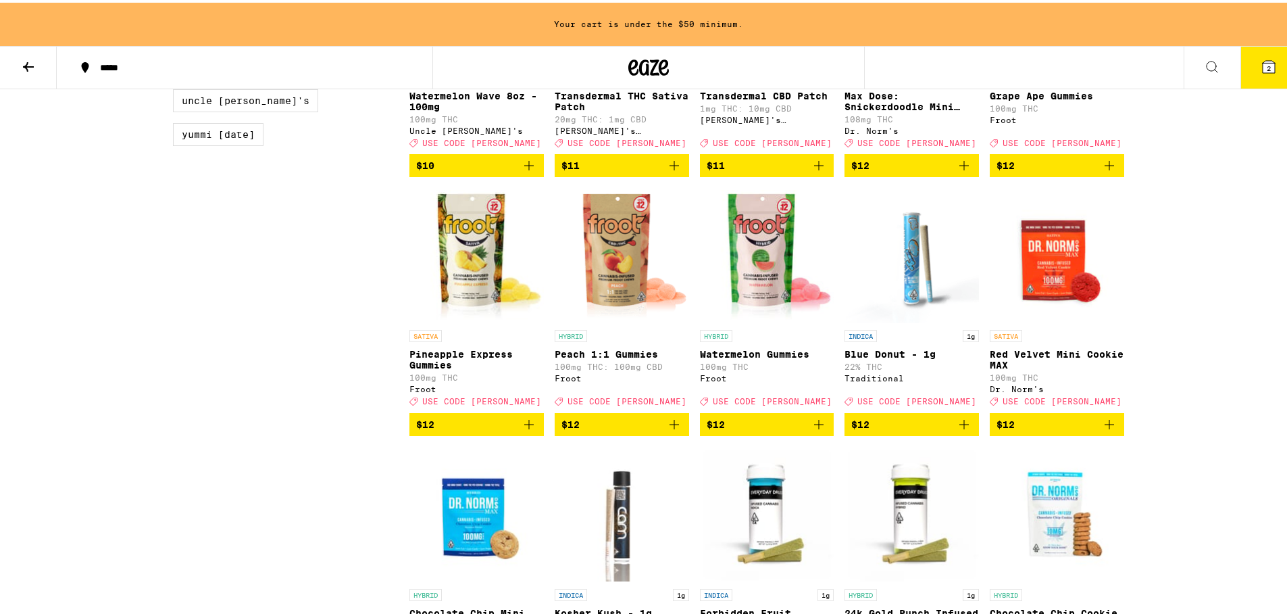
scroll to position [1351, 0]
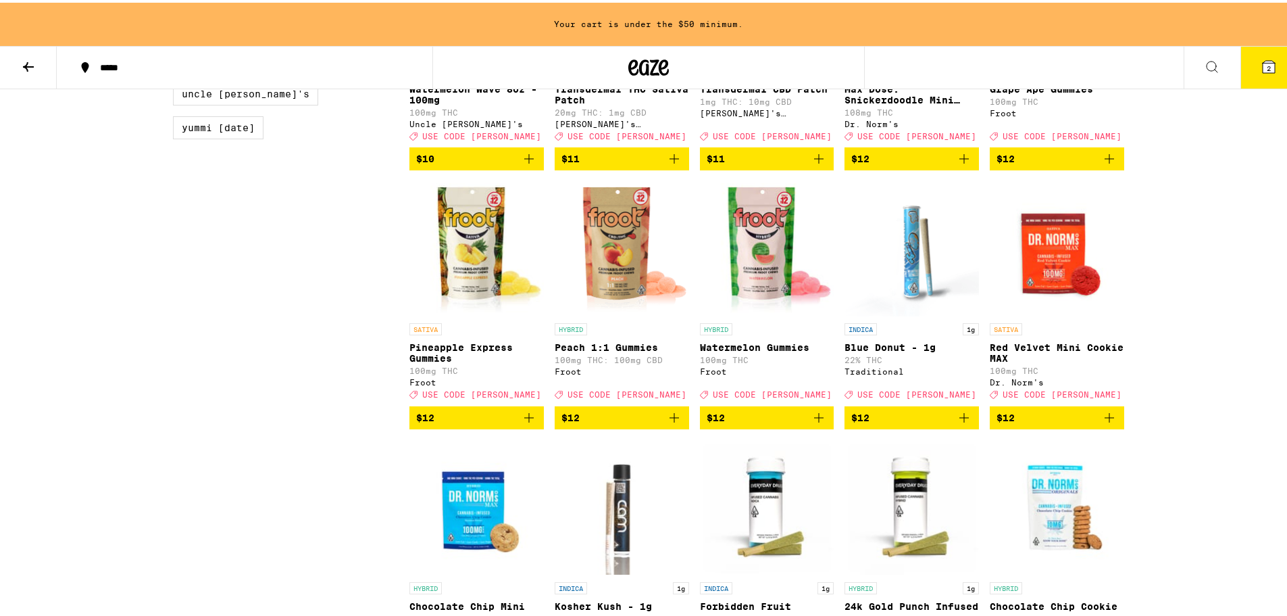
click at [774, 423] on span "$12" at bounding box center [767, 415] width 121 height 16
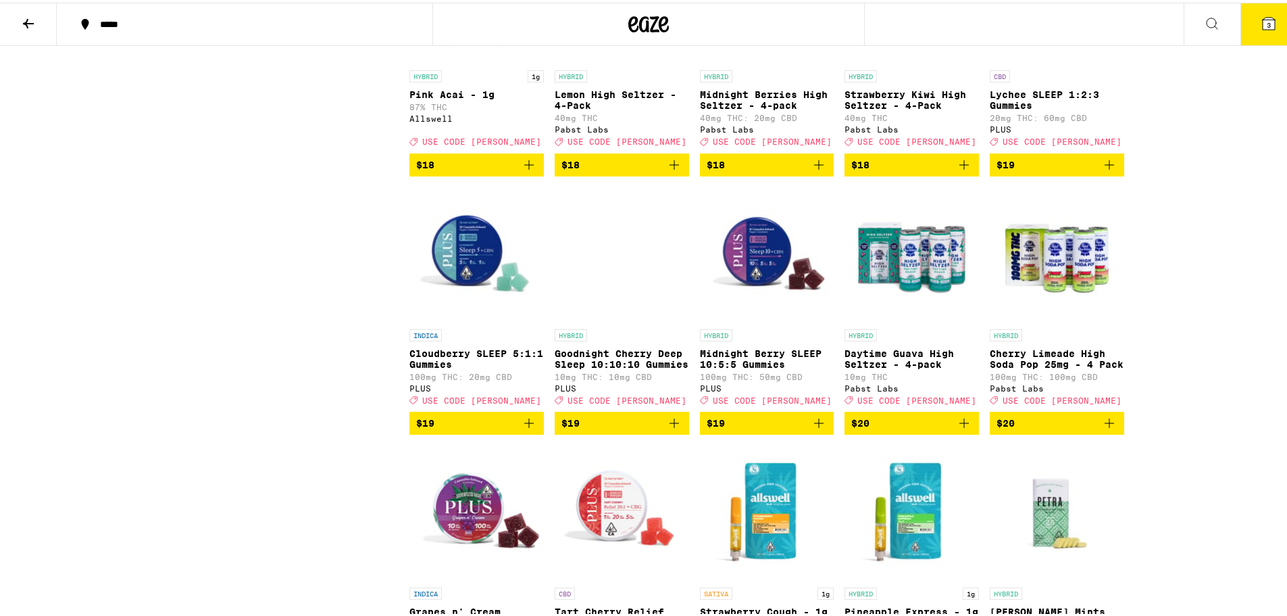
scroll to position [2592, 0]
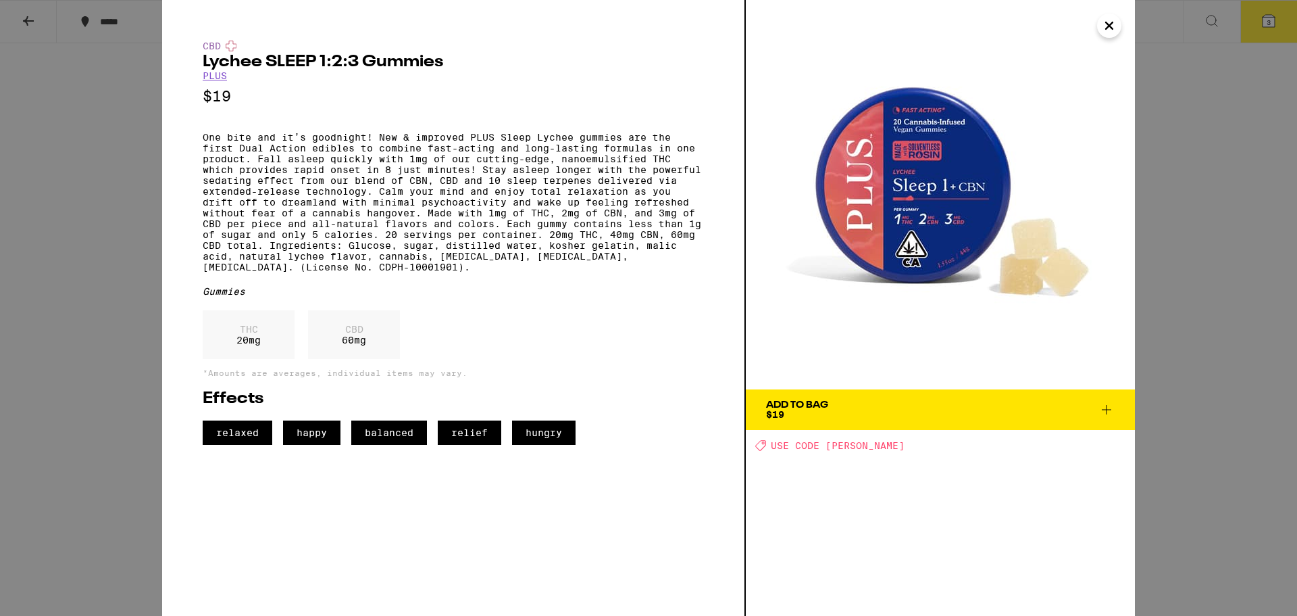
click at [1107, 28] on icon "Close" at bounding box center [1109, 25] width 7 height 7
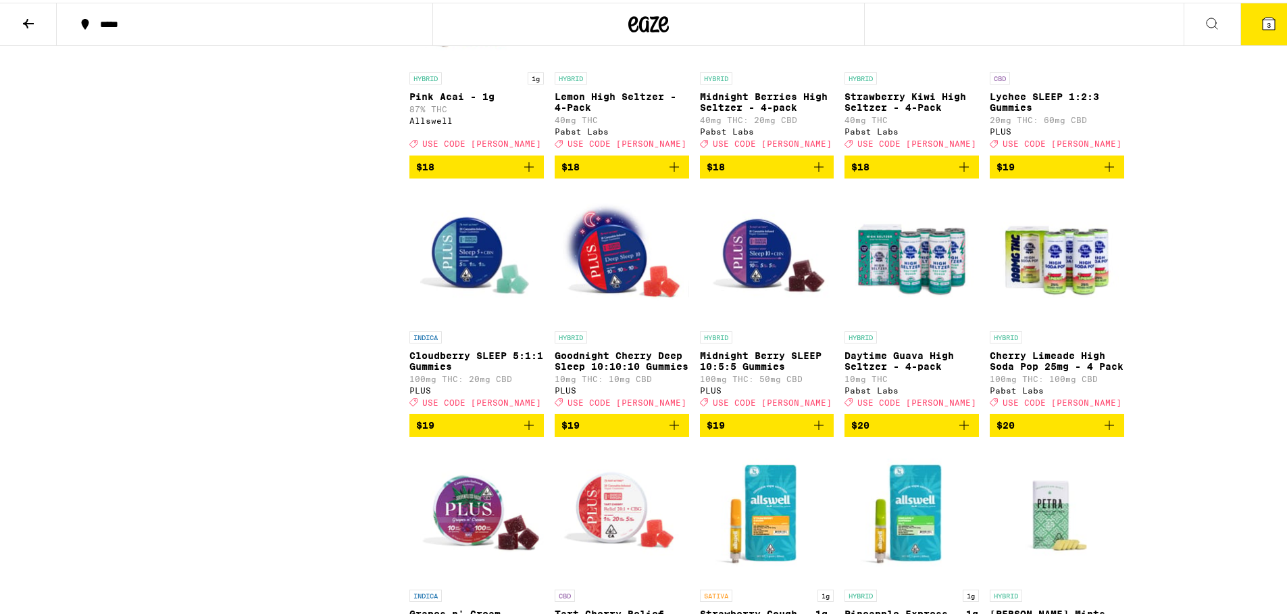
click at [463, 322] on img "Open page for Cloudberry SLEEP 5:1:1 Gummies from PLUS" at bounding box center [476, 253] width 134 height 135
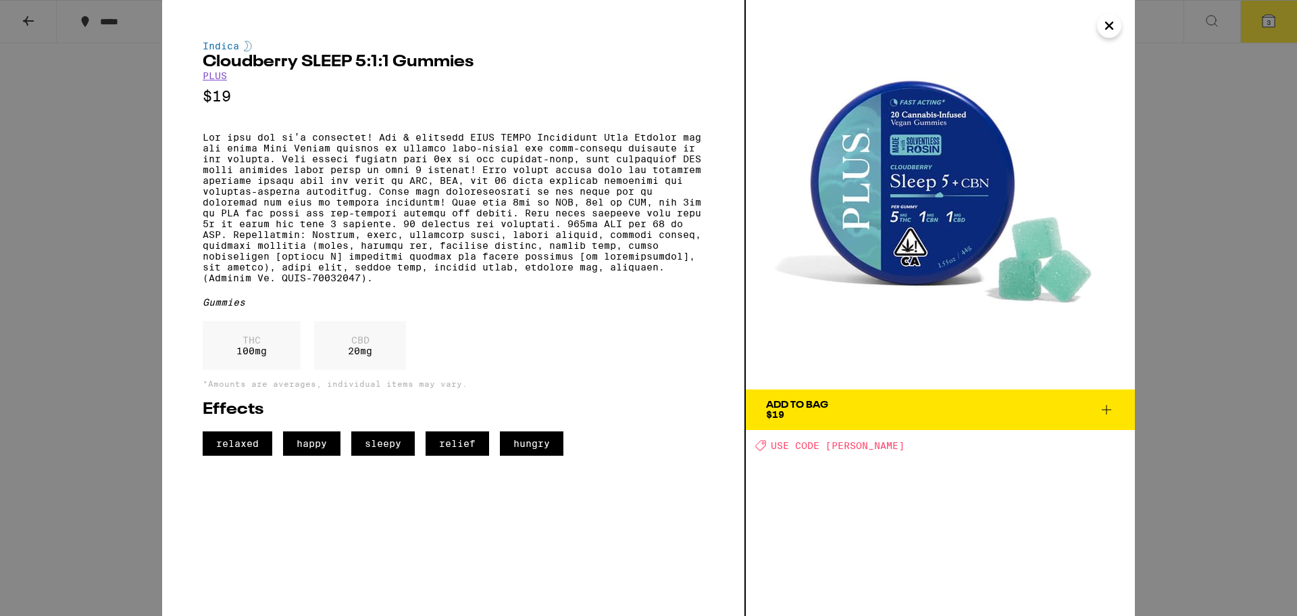
click at [1112, 26] on icon "Close" at bounding box center [1109, 26] width 16 height 20
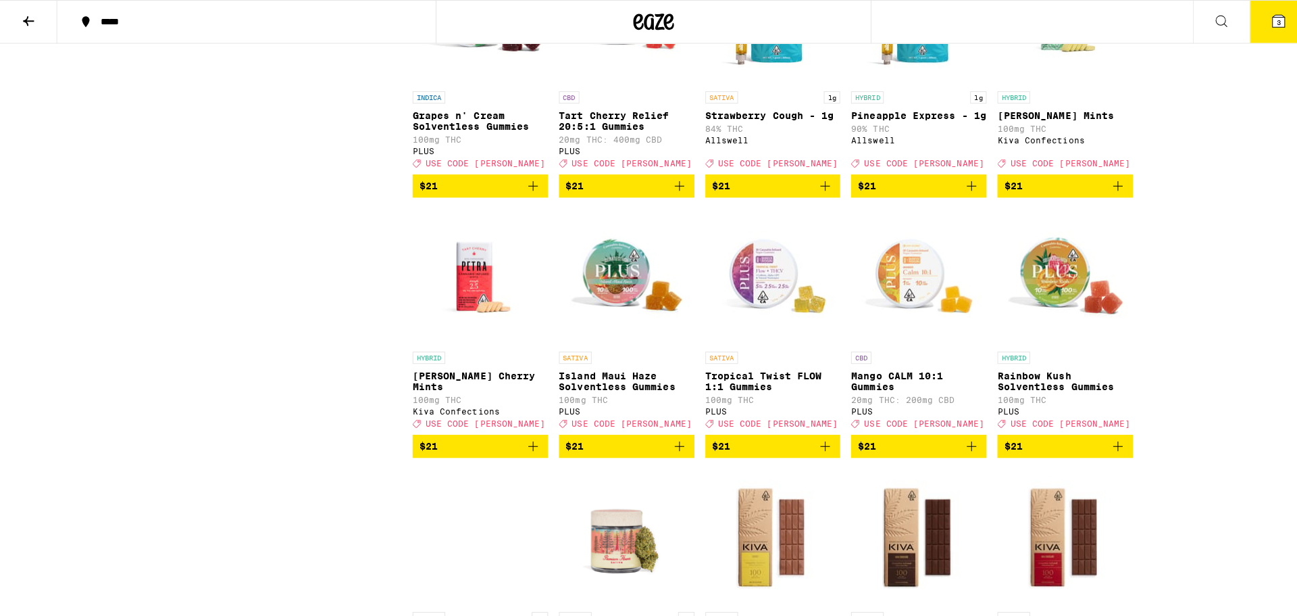
scroll to position [3335, 0]
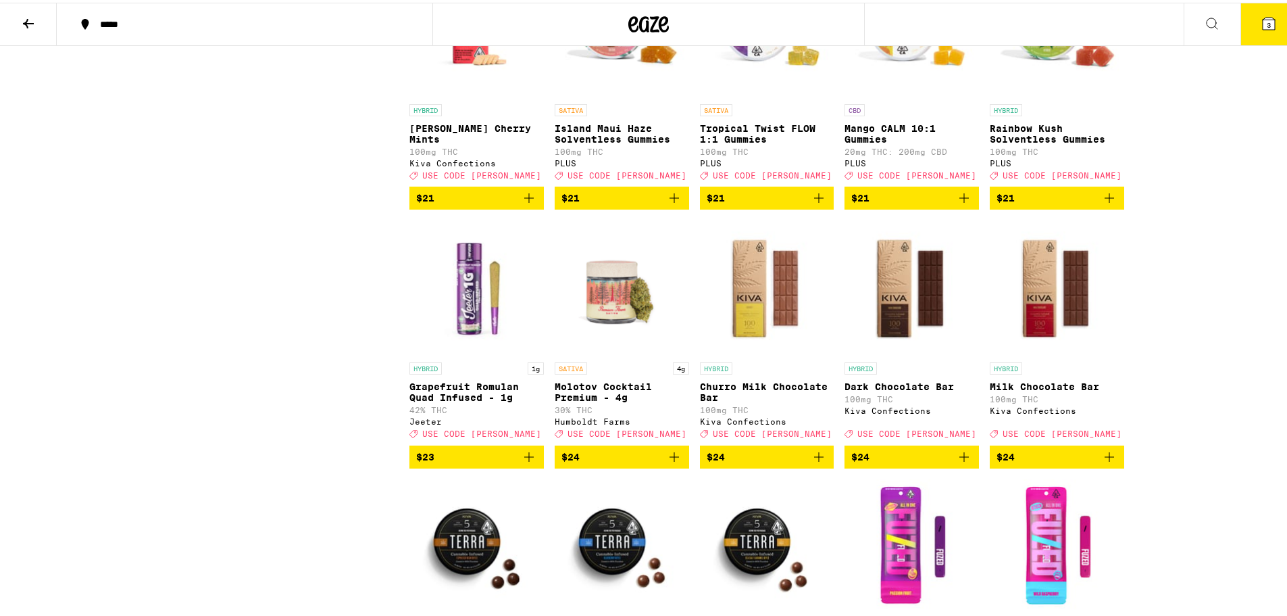
click at [1038, 203] on span "$21" at bounding box center [1057, 195] width 121 height 16
click at [1266, 14] on icon at bounding box center [1269, 21] width 16 height 16
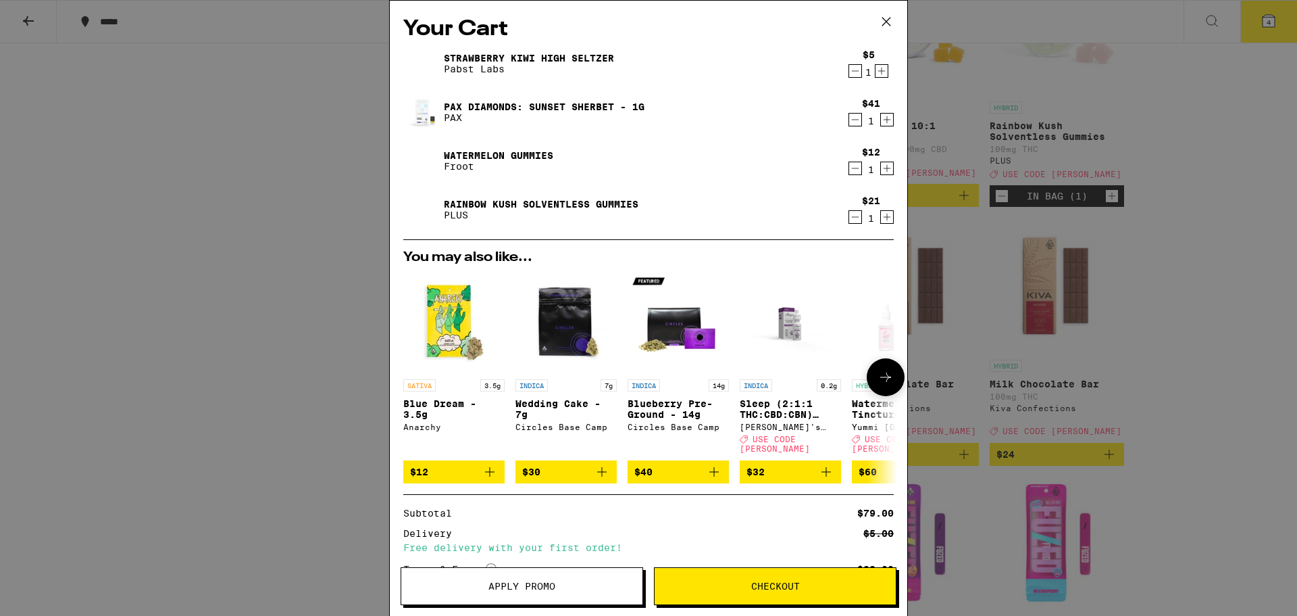
scroll to position [105, 0]
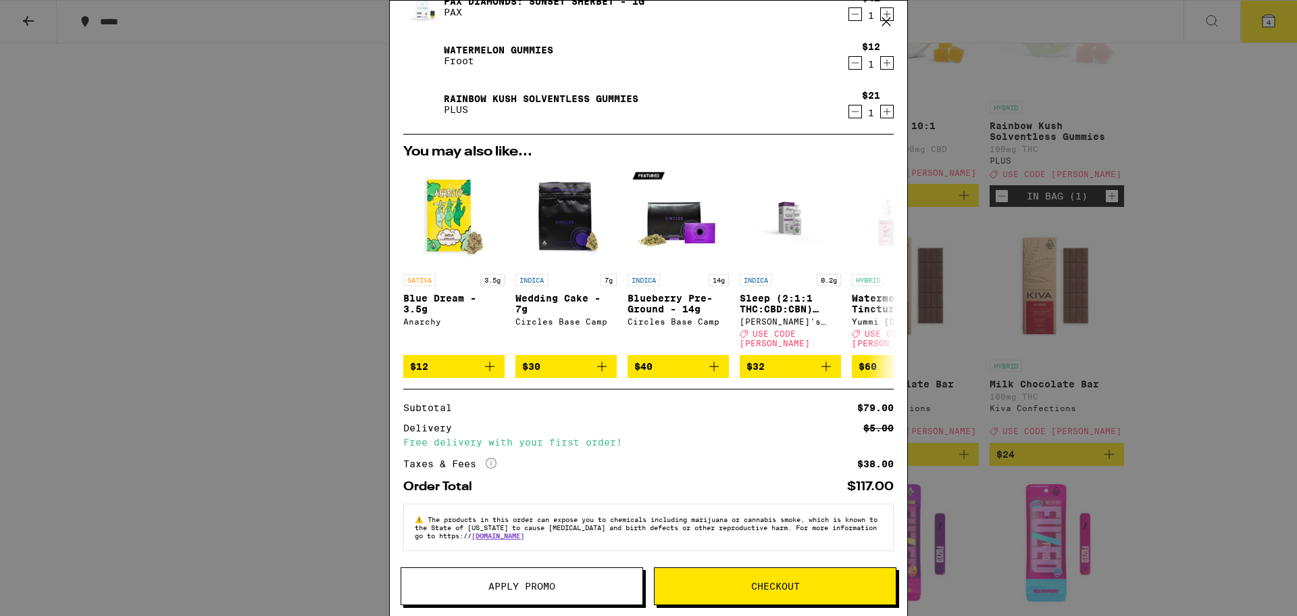
click at [519, 581] on span "Apply Promo" at bounding box center [522, 585] width 67 height 9
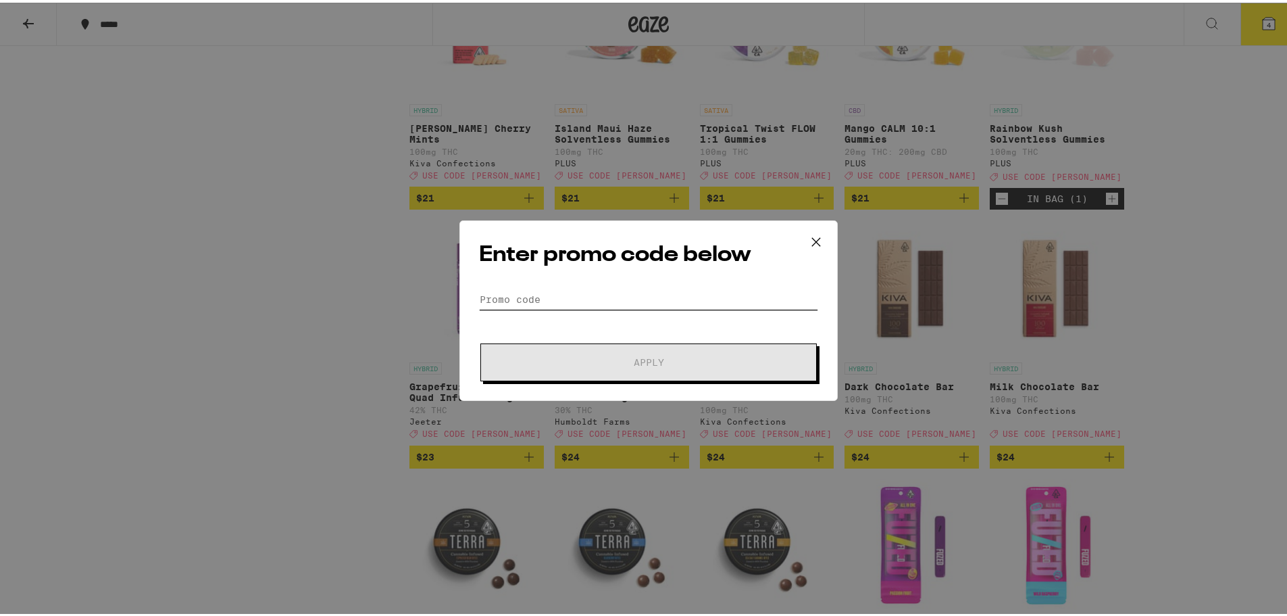
click at [634, 293] on input "Promo Code" at bounding box center [648, 297] width 339 height 20
paste input "WKND"
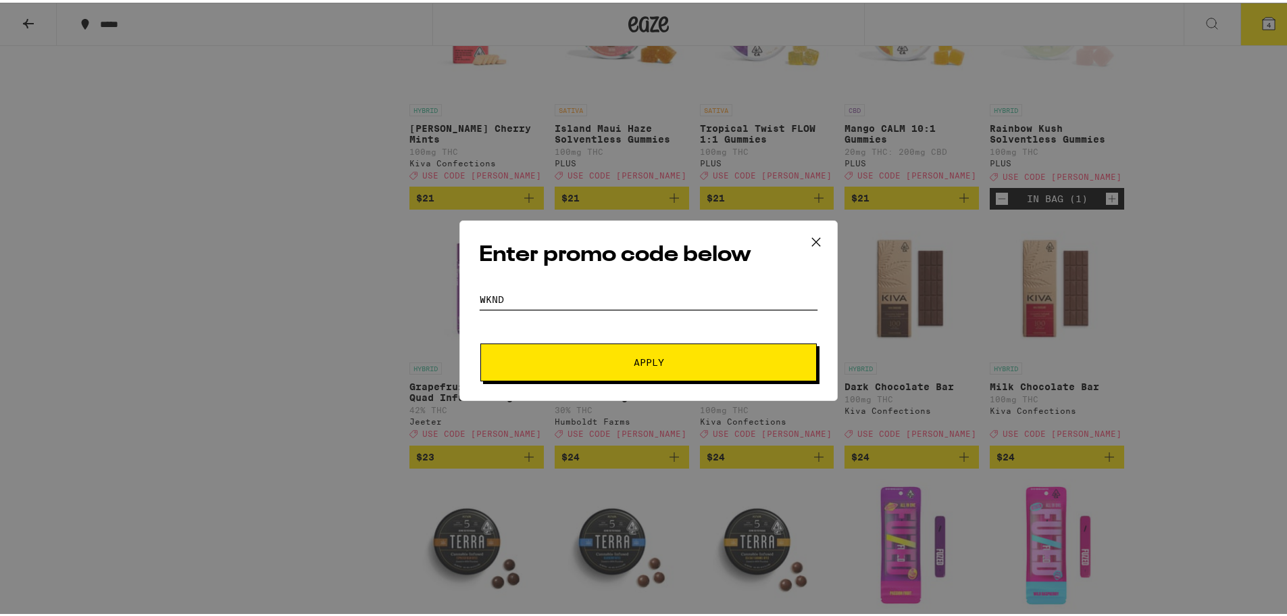
type input "WKND"
click at [641, 361] on span "Apply" at bounding box center [649, 359] width 30 height 9
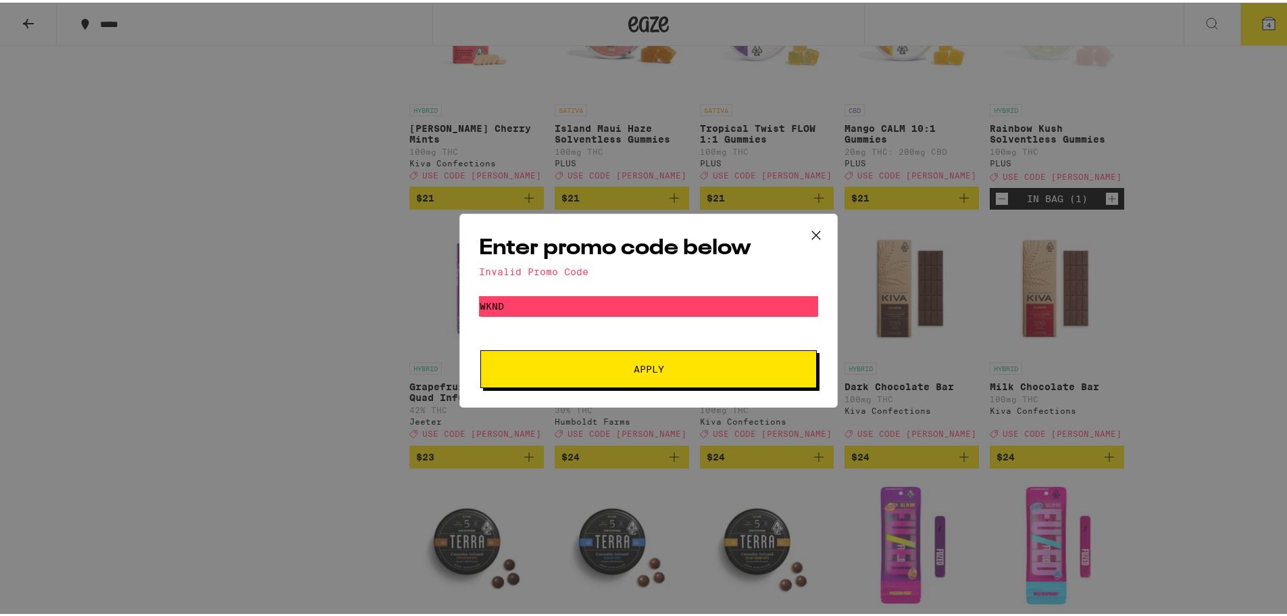
click at [811, 234] on icon at bounding box center [816, 232] width 20 height 20
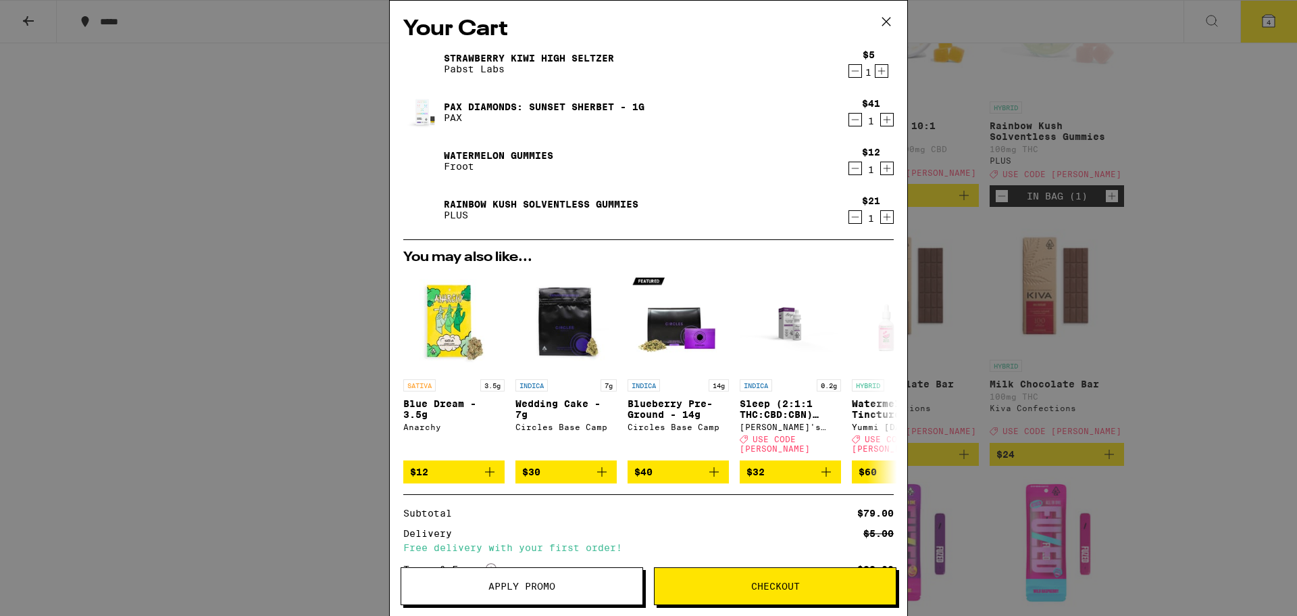
click at [883, 18] on icon at bounding box center [886, 22] width 8 height 8
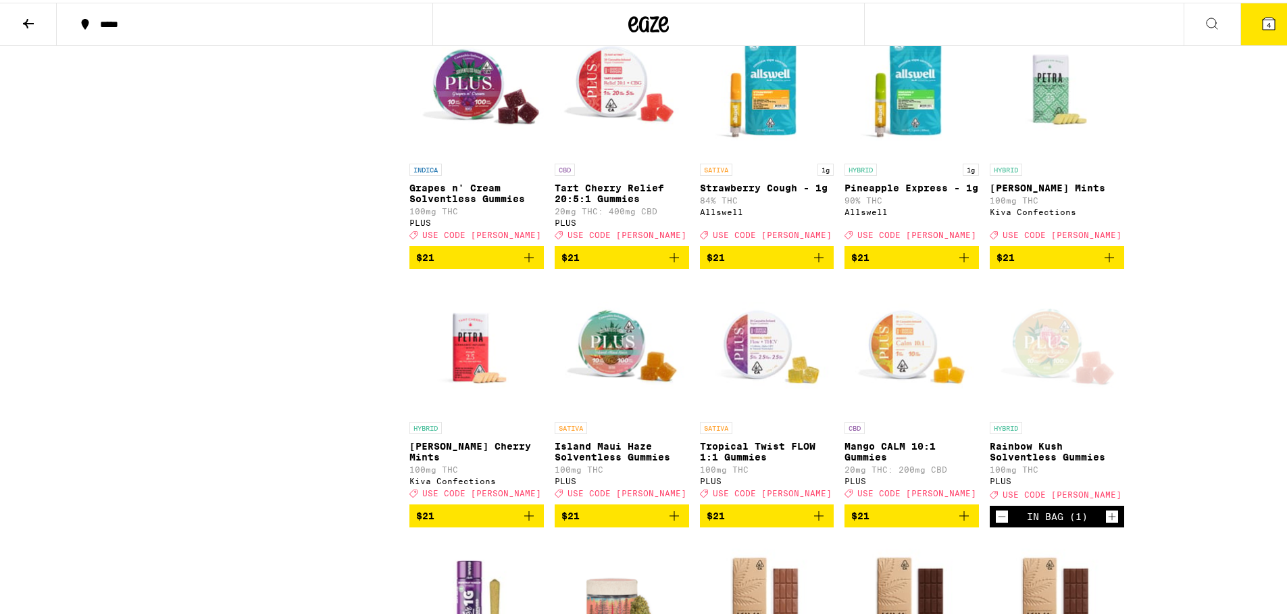
scroll to position [2997, 0]
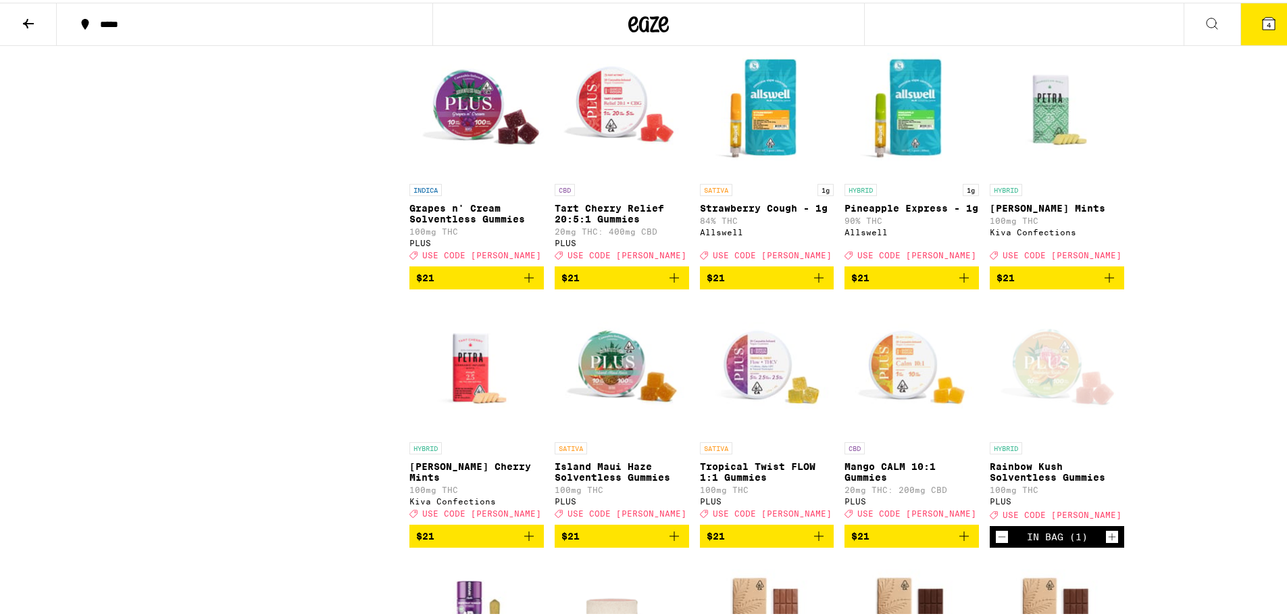
click at [35, 13] on icon at bounding box center [28, 21] width 16 height 16
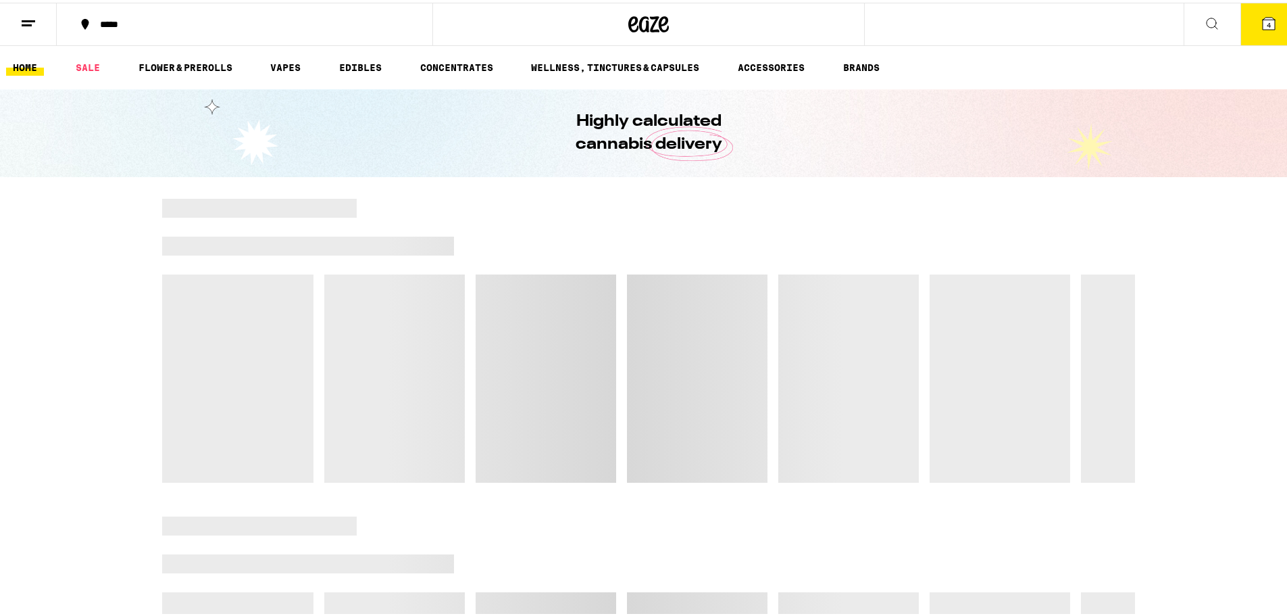
click at [34, 21] on icon at bounding box center [28, 21] width 16 height 16
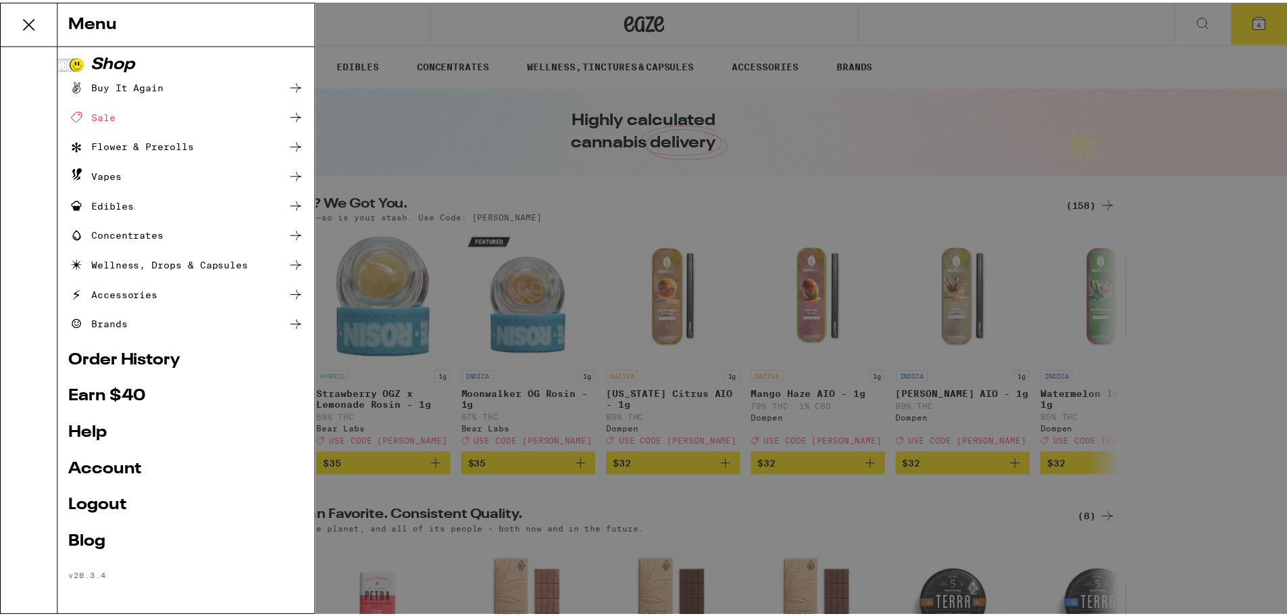
scroll to position [5, 0]
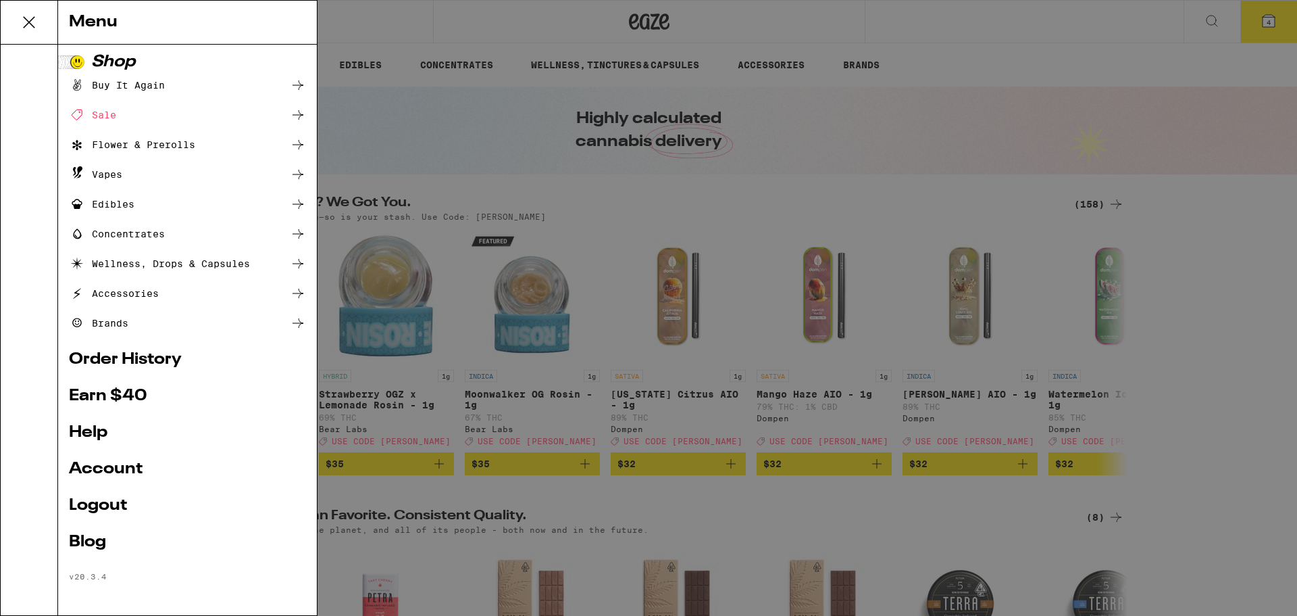
click at [101, 510] on link "Logout" at bounding box center [187, 505] width 237 height 16
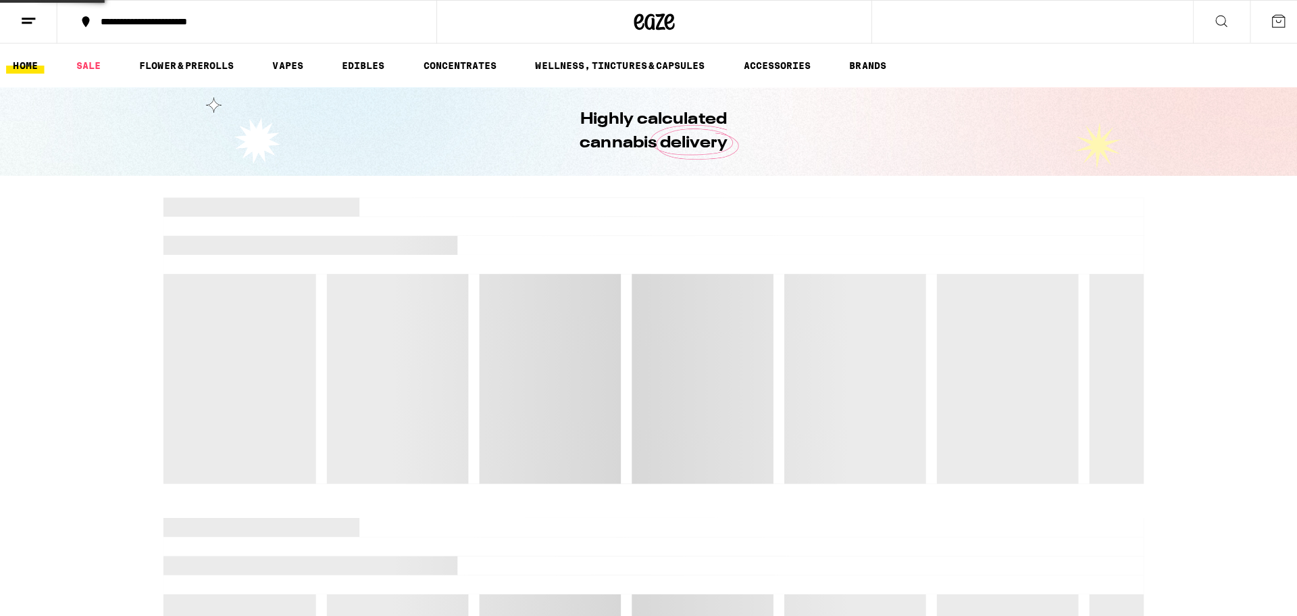
scroll to position [0, 0]
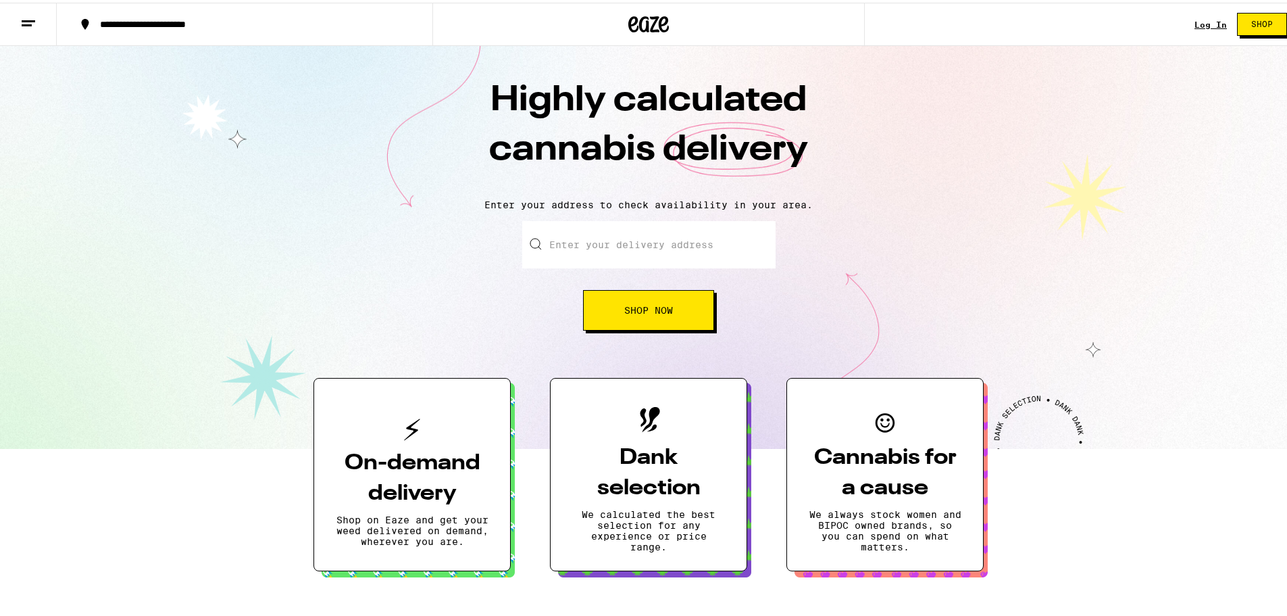
click at [1202, 28] on div "Log In Shop" at bounding box center [1246, 21] width 103 height 43
click at [1203, 26] on link "Log In" at bounding box center [1211, 22] width 32 height 9
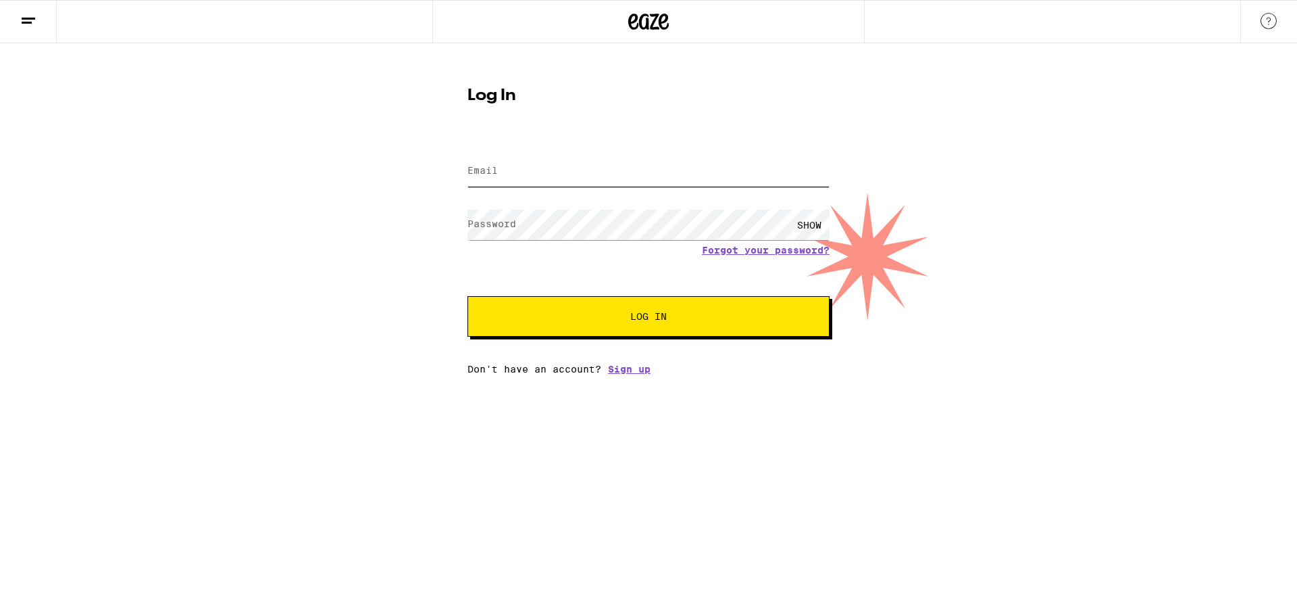
type input "poongarrie@gmail.com"
click at [503, 171] on input "poongarrie@gmail.com" at bounding box center [649, 171] width 362 height 30
click at [533, 321] on span "Log In" at bounding box center [648, 316] width 253 height 9
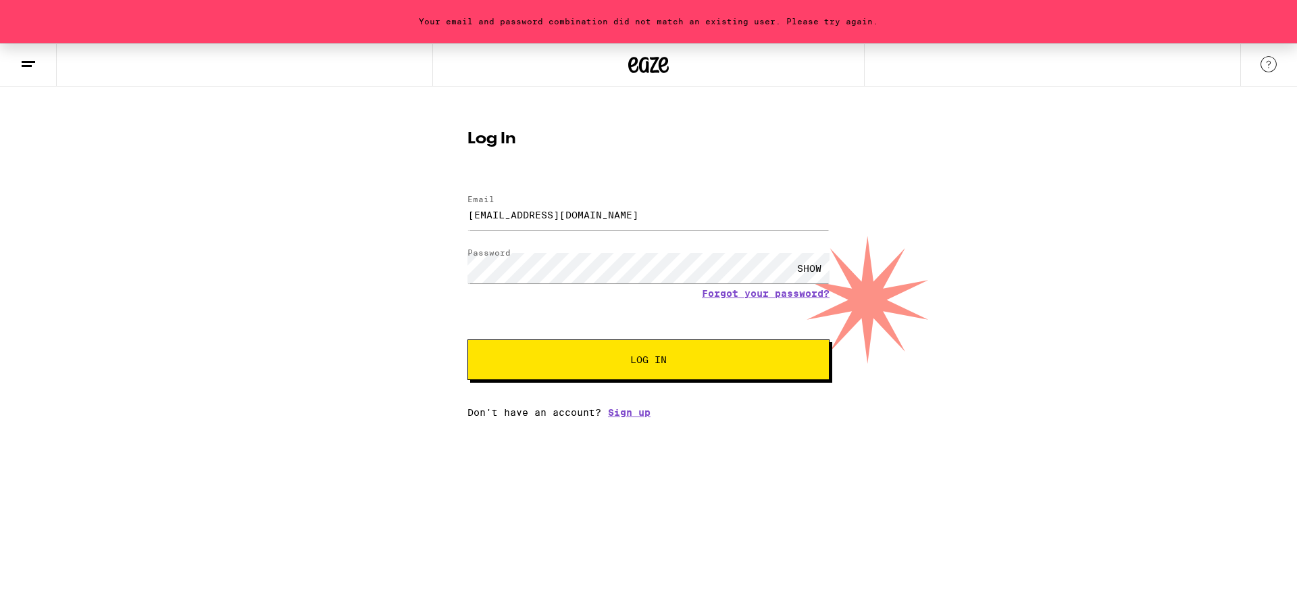
click at [598, 276] on div "SHOW" at bounding box center [649, 268] width 362 height 40
drag, startPoint x: 601, startPoint y: 287, endPoint x: 165, endPoint y: 229, distance: 440.3
click at [165, 229] on div "Your email and password combination did not match an existing user. Please try …" at bounding box center [648, 230] width 1297 height 374
click at [468, 339] on button "Log In" at bounding box center [649, 359] width 362 height 41
